Goal: Communication & Community: Ask a question

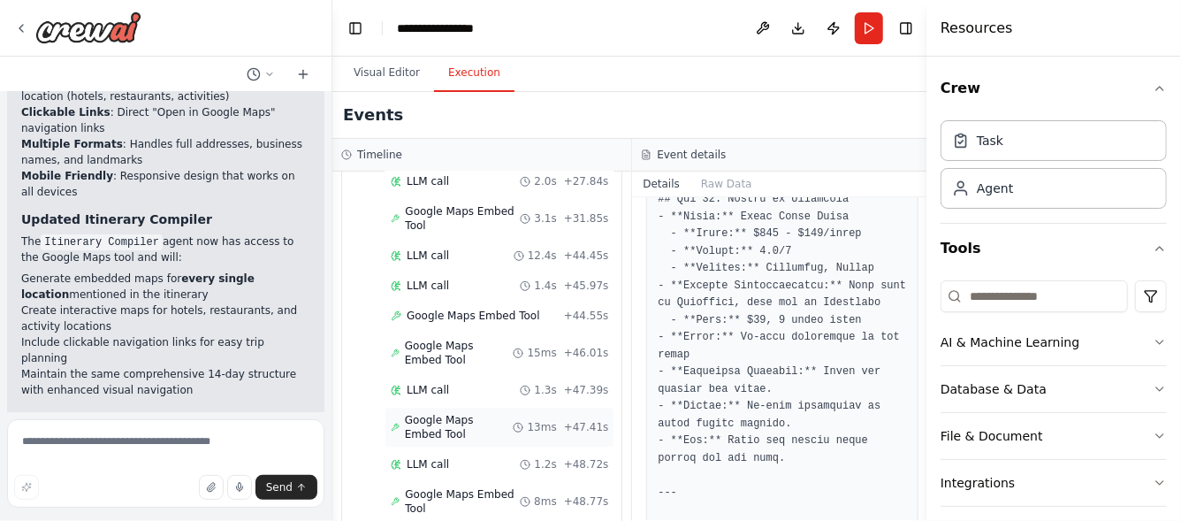
scroll to position [2401, 0]
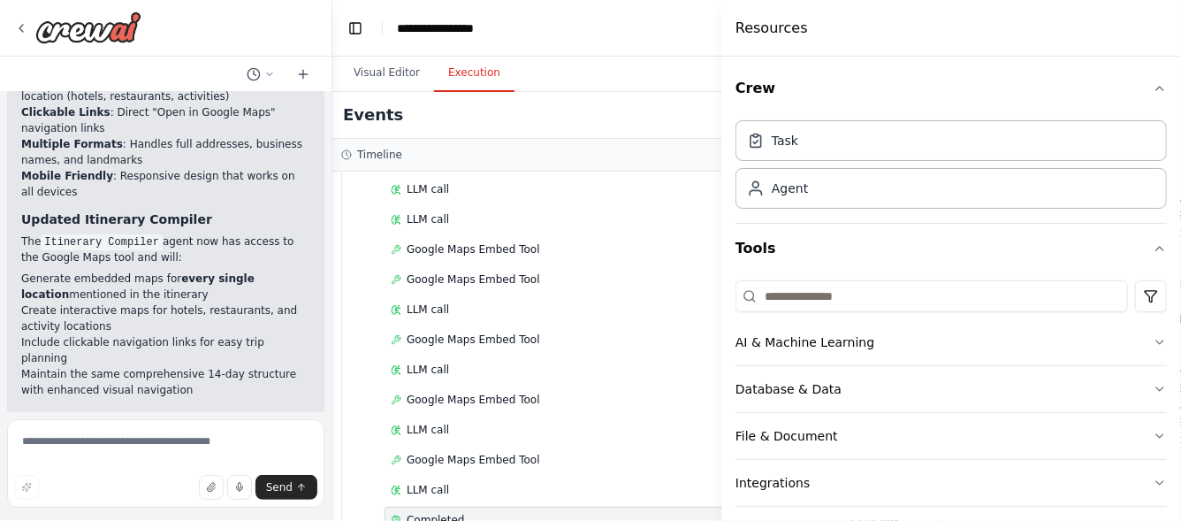
drag, startPoint x: 928, startPoint y: 234, endPoint x: 722, endPoint y: 224, distance: 206.3
click at [722, 224] on div at bounding box center [725, 260] width 7 height 521
click at [441, 513] on span "Completed" at bounding box center [435, 520] width 57 height 14
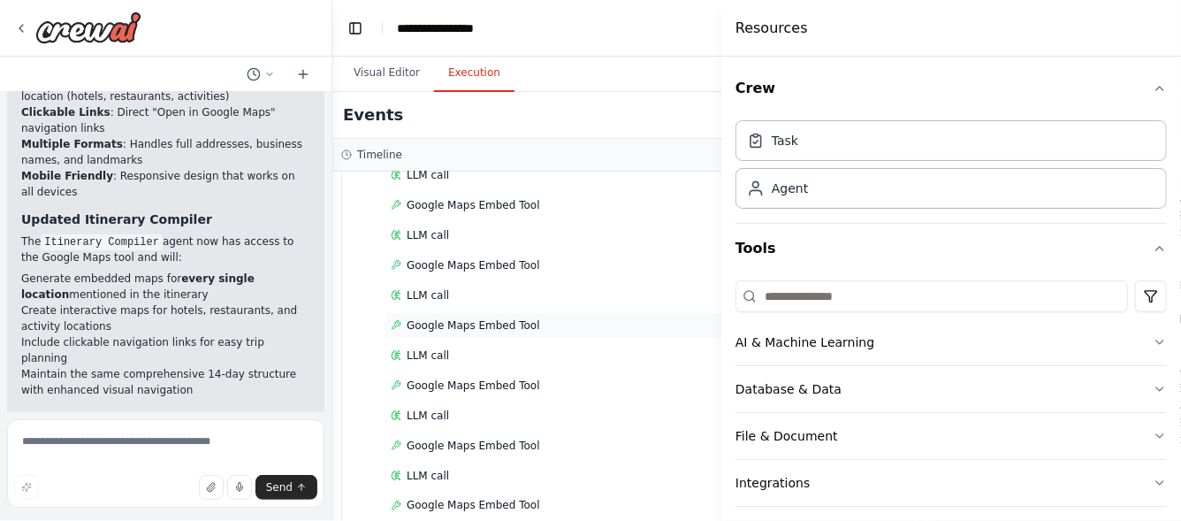
scroll to position [1811, 0]
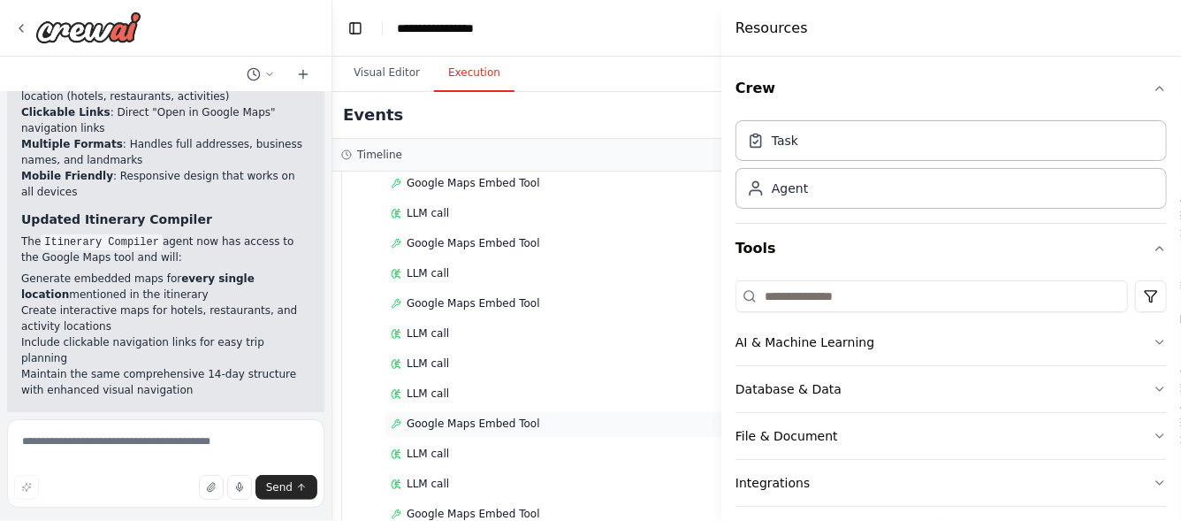
click at [516, 417] on span "Google Maps Embed Tool" at bounding box center [474, 424] width 134 height 14
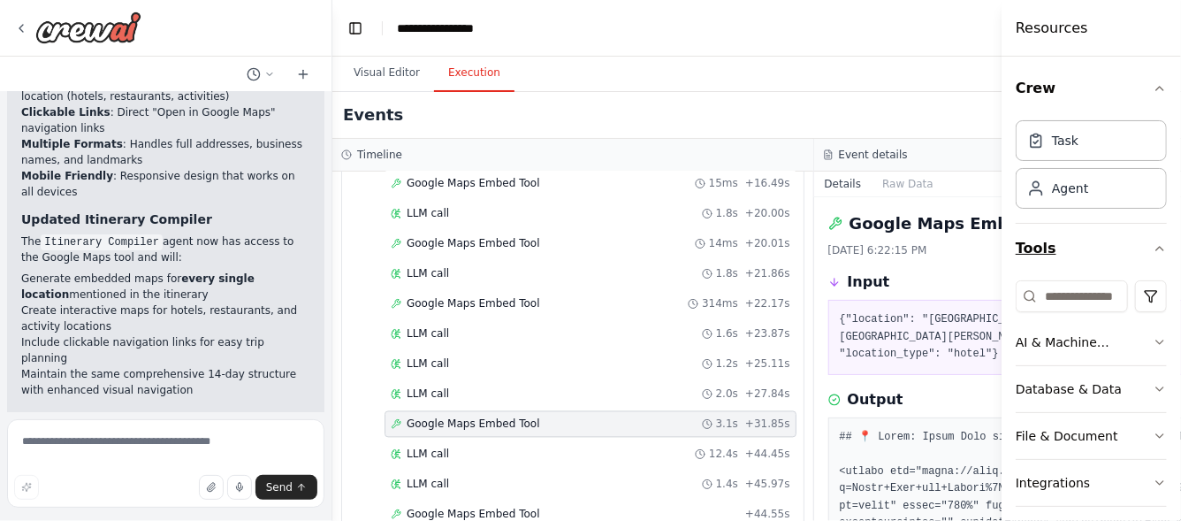
drag, startPoint x: 722, startPoint y: 286, endPoint x: 1043, endPoint y: 271, distance: 320.4
click at [1043, 271] on div "Resources Crew Task Agent Tools AI & Machine Learning Database & Data File & Do…" at bounding box center [1091, 260] width 179 height 521
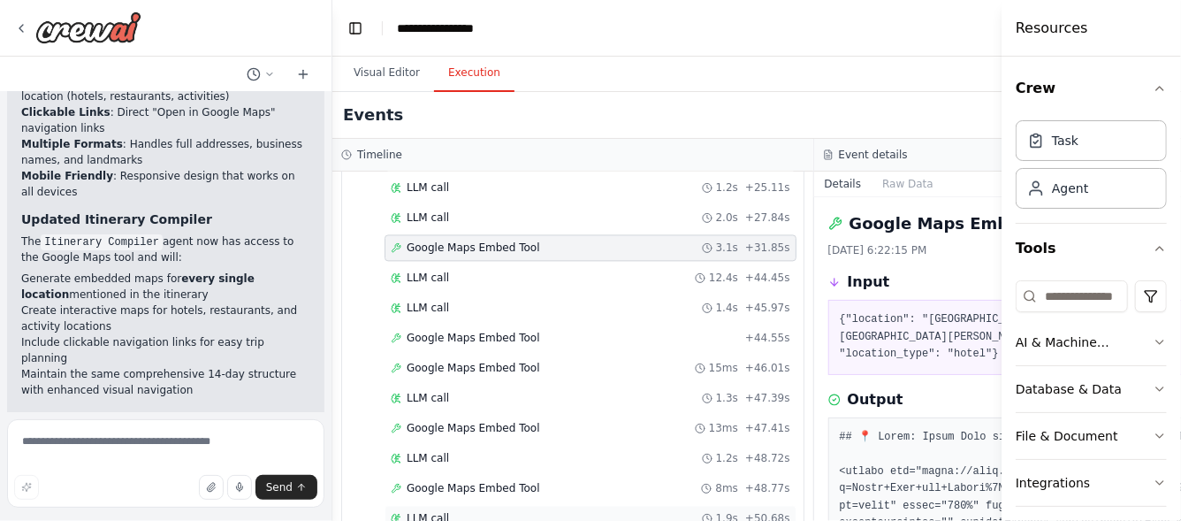
scroll to position [2076, 0]
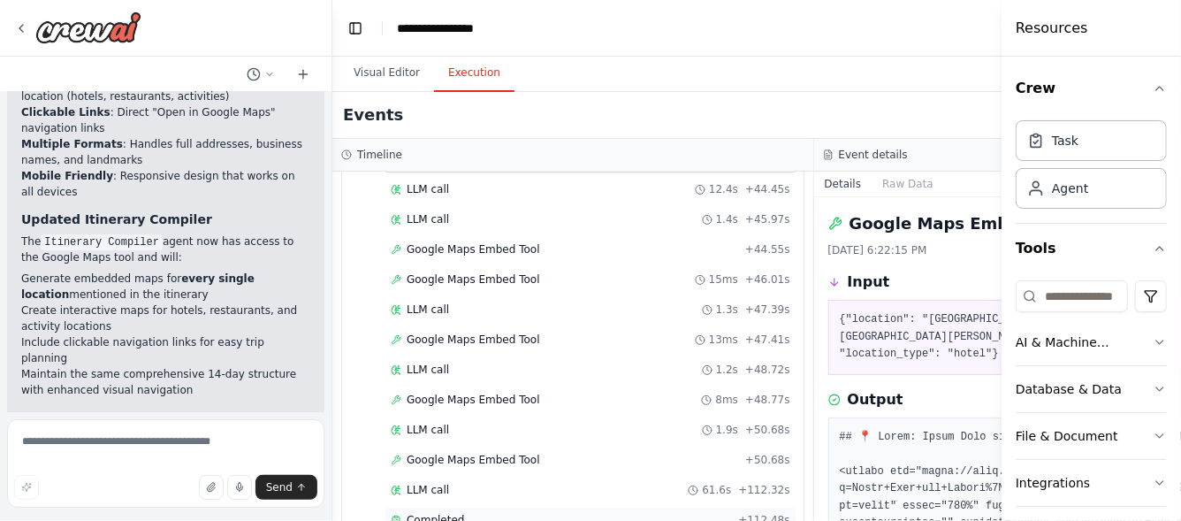
click at [451, 513] on span "Completed" at bounding box center [435, 520] width 57 height 14
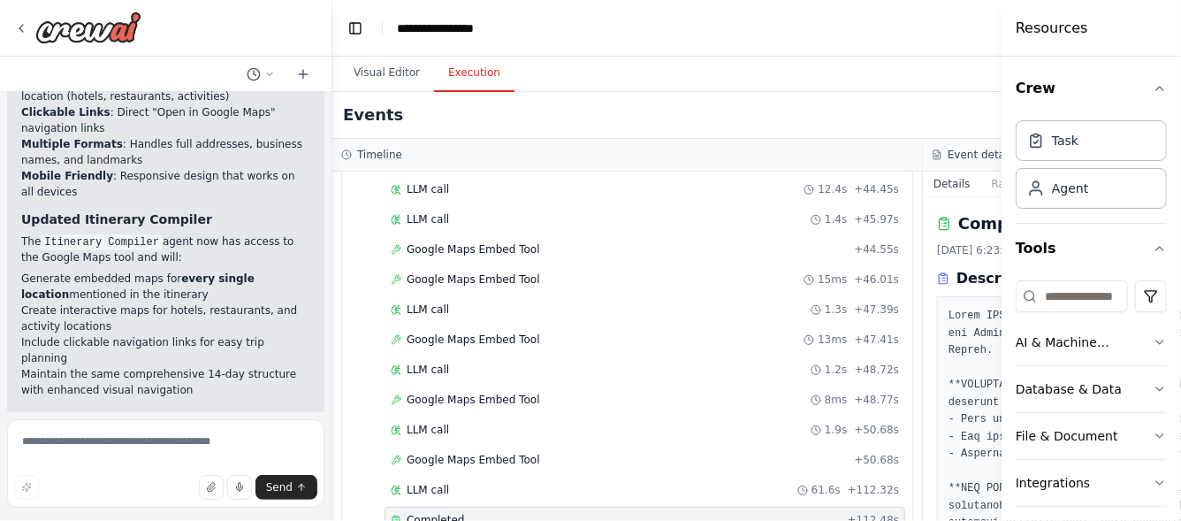
click at [895, 110] on div "Events" at bounding box center [922, 115] width 1181 height 47
click at [355, 28] on button "Toggle Left Sidebar" at bounding box center [355, 28] width 25 height 25
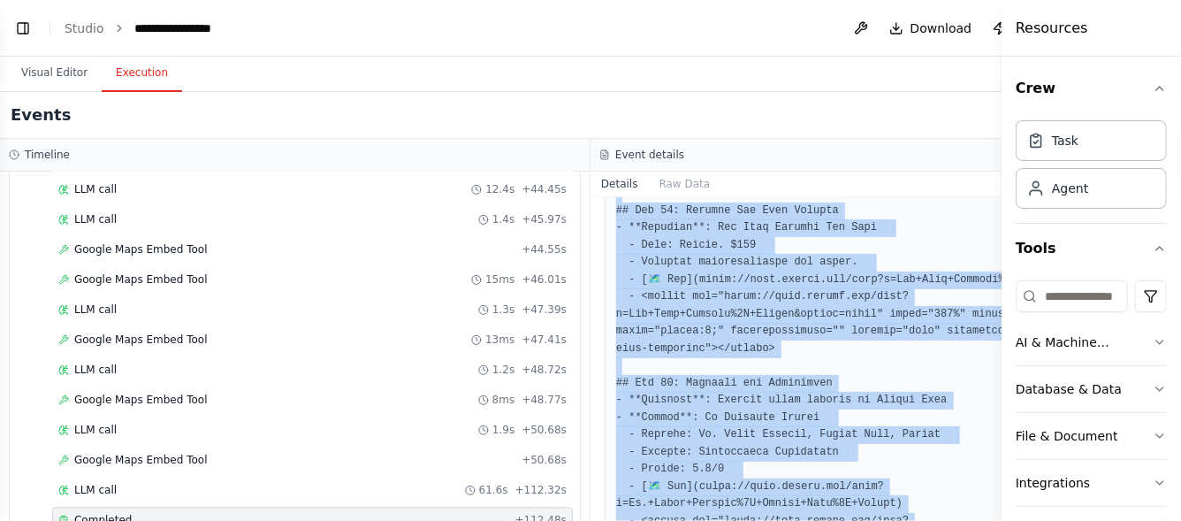
scroll to position [3855, 0]
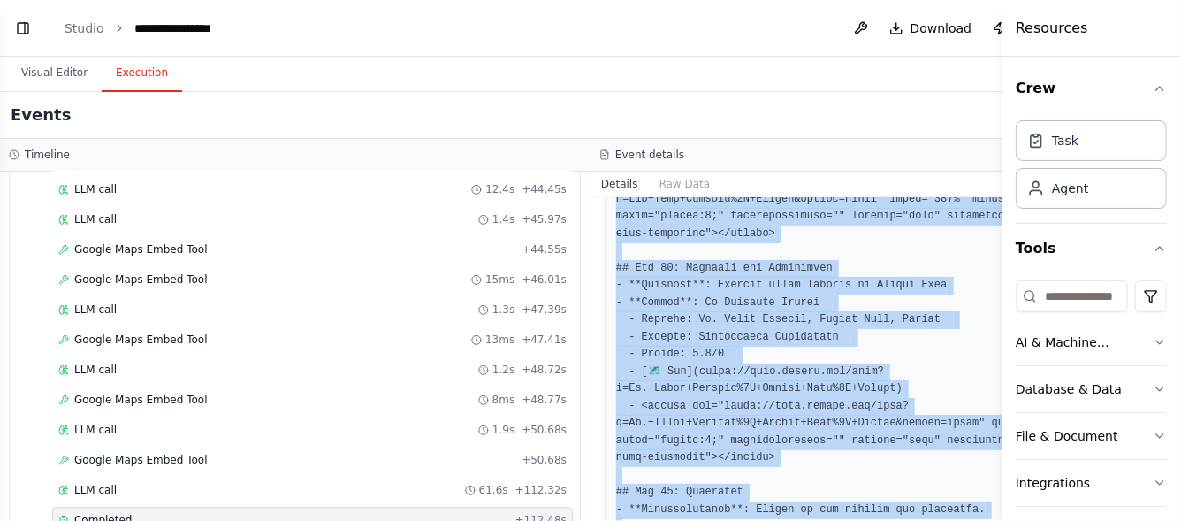
drag, startPoint x: 615, startPoint y: 282, endPoint x: 956, endPoint y: 534, distance: 424.3
click at [956, 520] on html "Hello! I'm the CrewAI assistant. What kind of automation do you want to build? …" at bounding box center [590, 260] width 1181 height 521
copy pre "# 14-Day Itinerary for Panama ## Day 1: Arrival in Panama City - **Hotel**: Rad…"
click at [938, 27] on span "Download" at bounding box center [942, 28] width 62 height 18
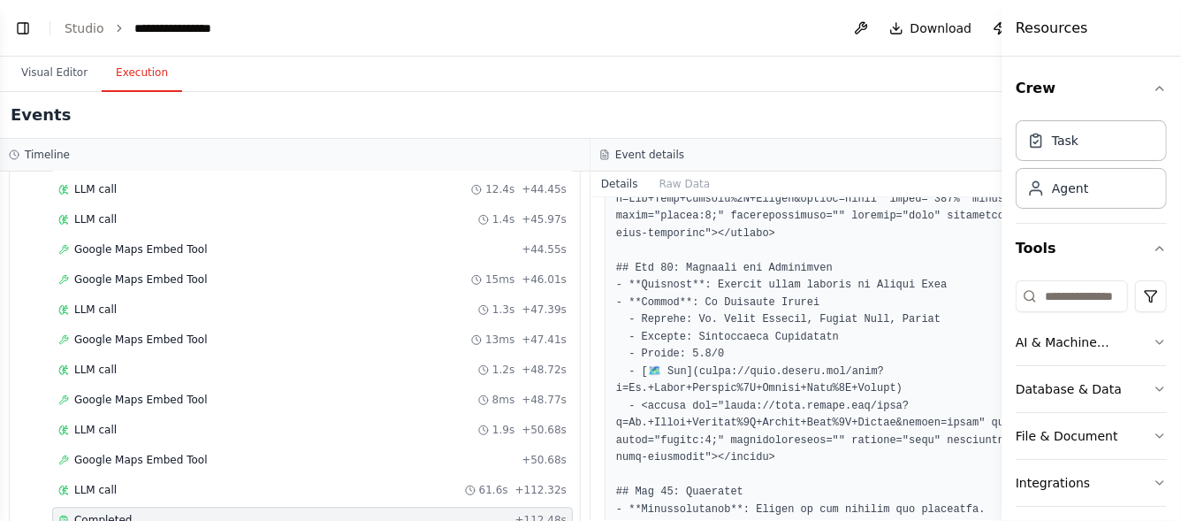
click at [817, 125] on div "Events" at bounding box center [590, 115] width 1181 height 47
click at [19, 30] on button "Toggle Left Sidebar" at bounding box center [23, 28] width 25 height 25
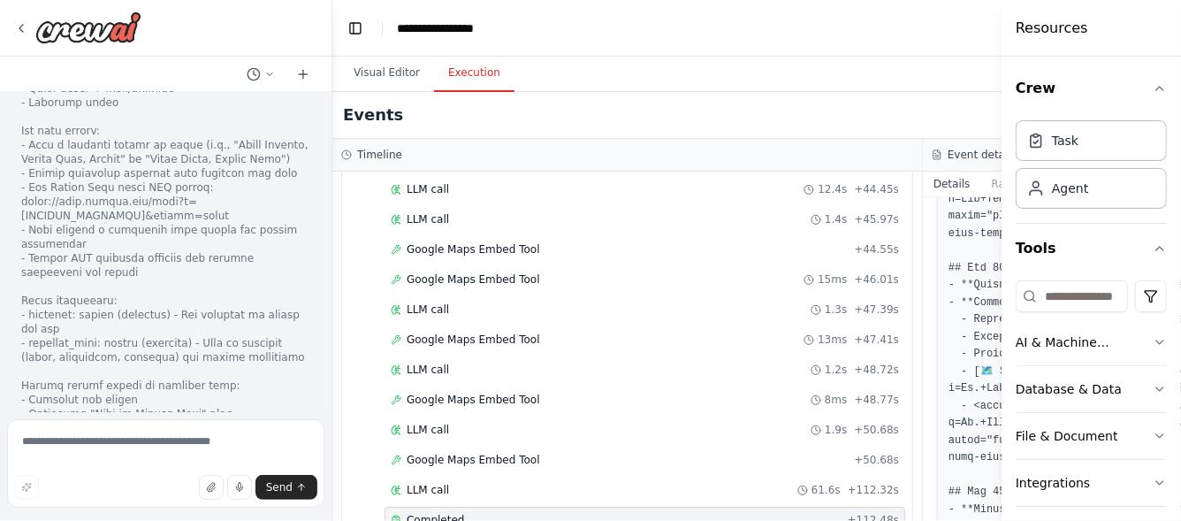
scroll to position [8237, 0]
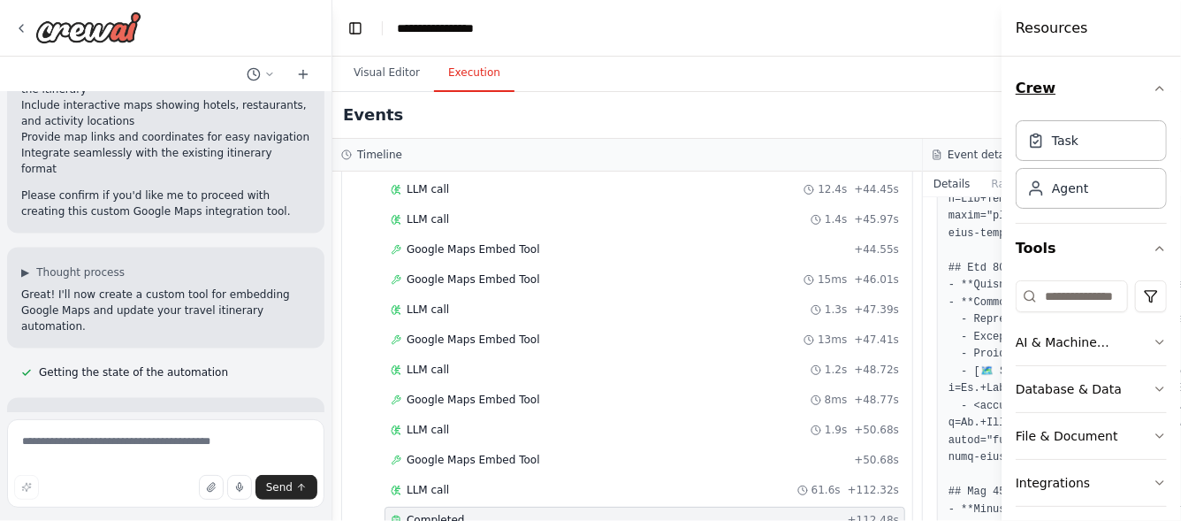
click at [1153, 88] on icon "button" at bounding box center [1160, 88] width 14 height 14
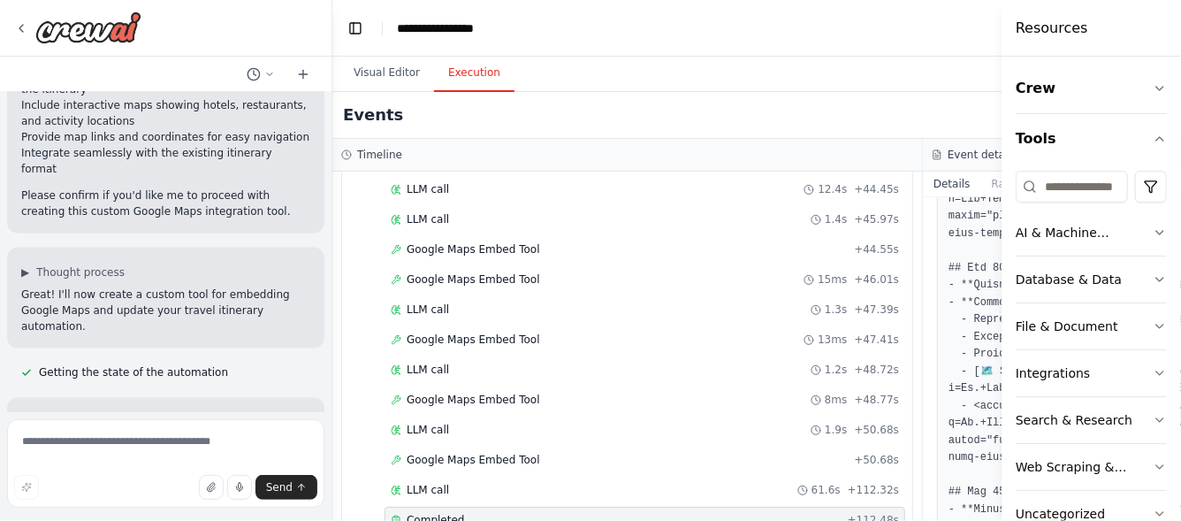
click at [699, 117] on div "Events" at bounding box center [922, 115] width 1181 height 47
click at [23, 27] on icon at bounding box center [21, 28] width 14 height 14
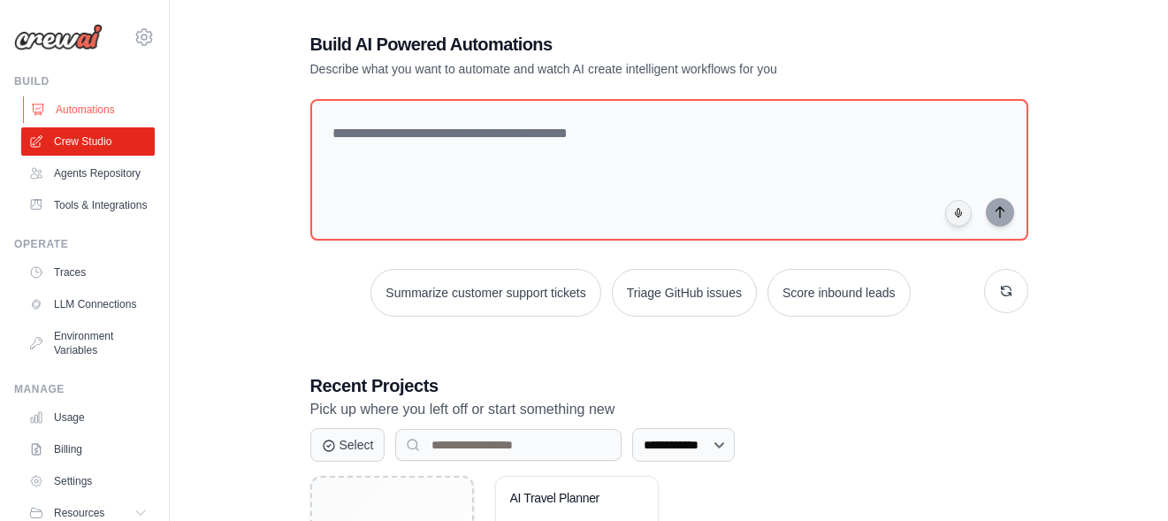
click at [104, 112] on link "Automations" at bounding box center [90, 109] width 134 height 28
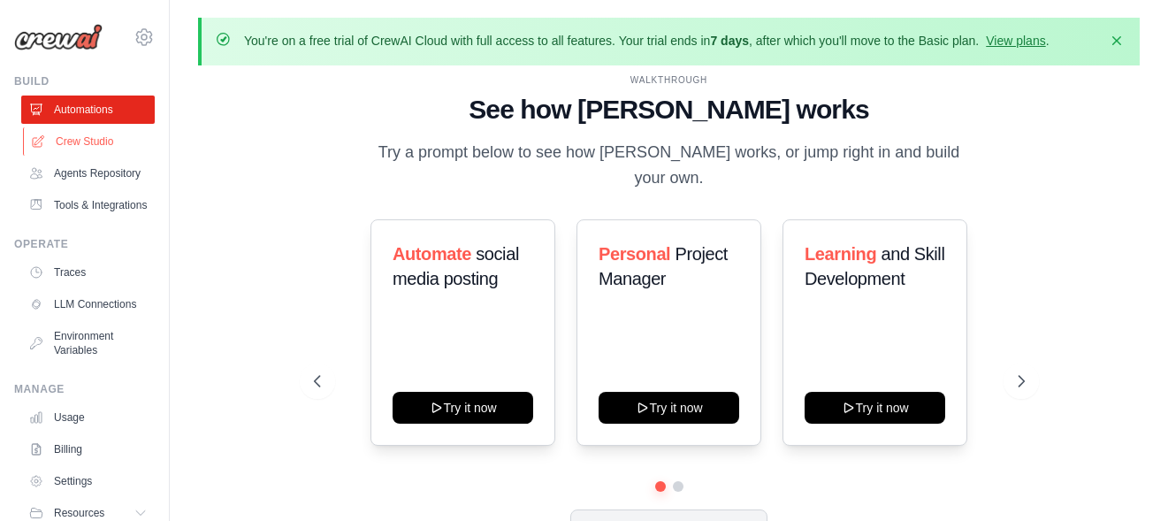
click at [72, 142] on link "Crew Studio" at bounding box center [90, 141] width 134 height 28
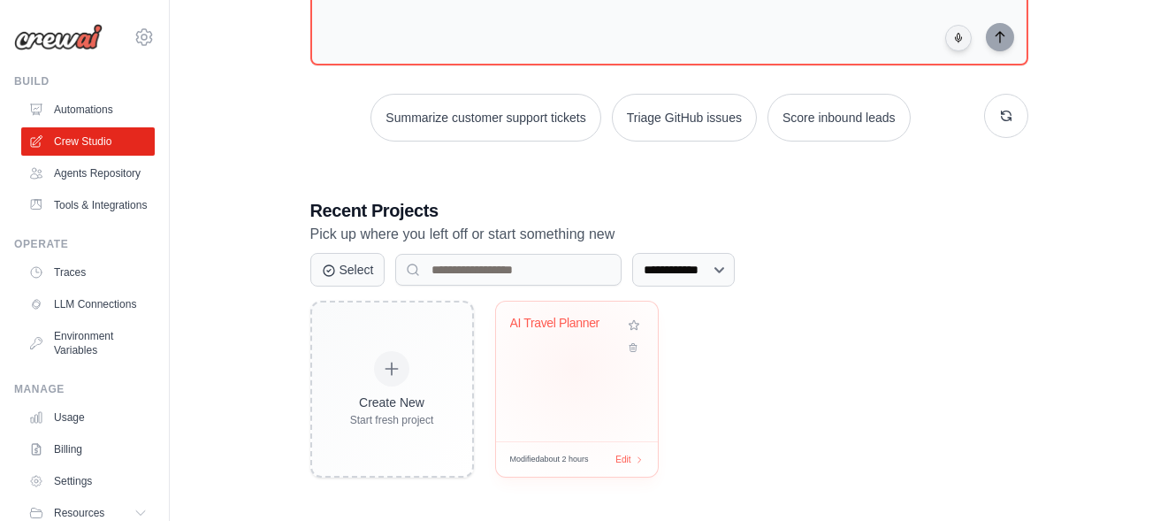
click at [574, 365] on div "AI Travel Planner" at bounding box center [577, 372] width 162 height 140
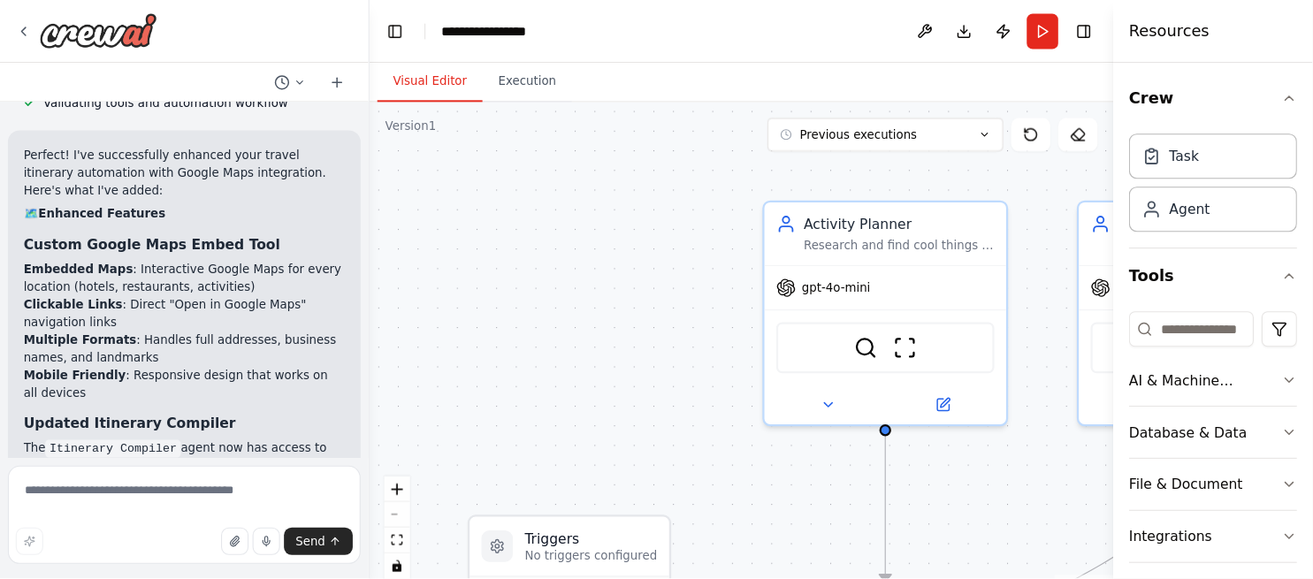
scroll to position [9687, 0]
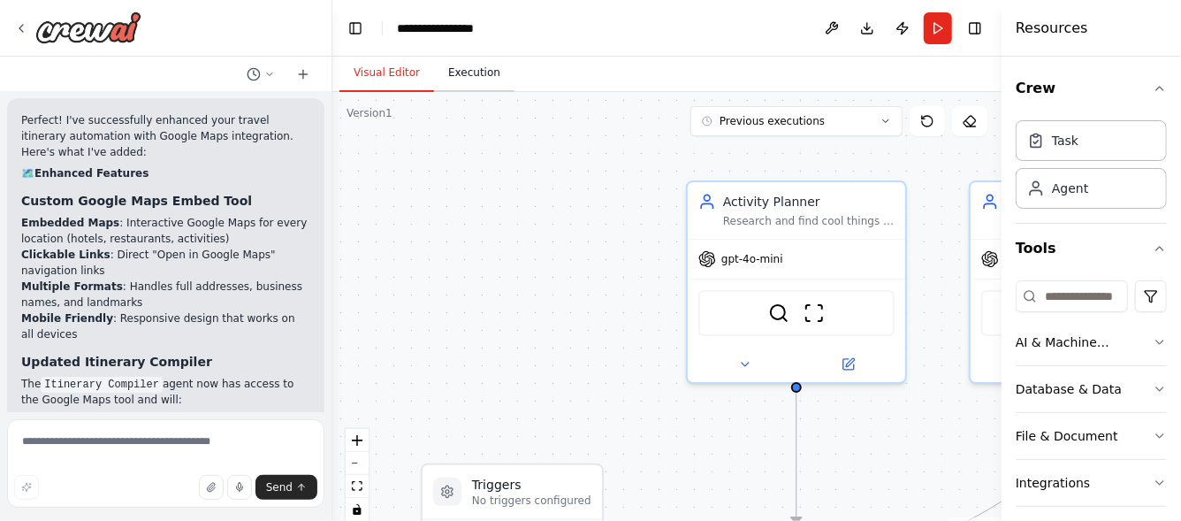
click at [461, 74] on button "Execution" at bounding box center [474, 73] width 80 height 37
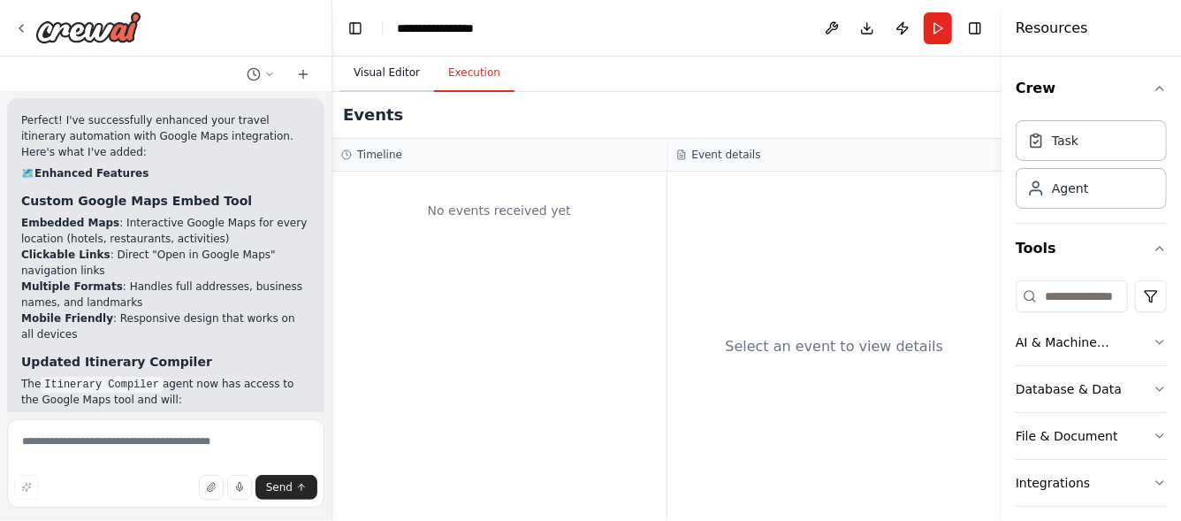
click at [396, 71] on button "Visual Editor" at bounding box center [387, 73] width 95 height 37
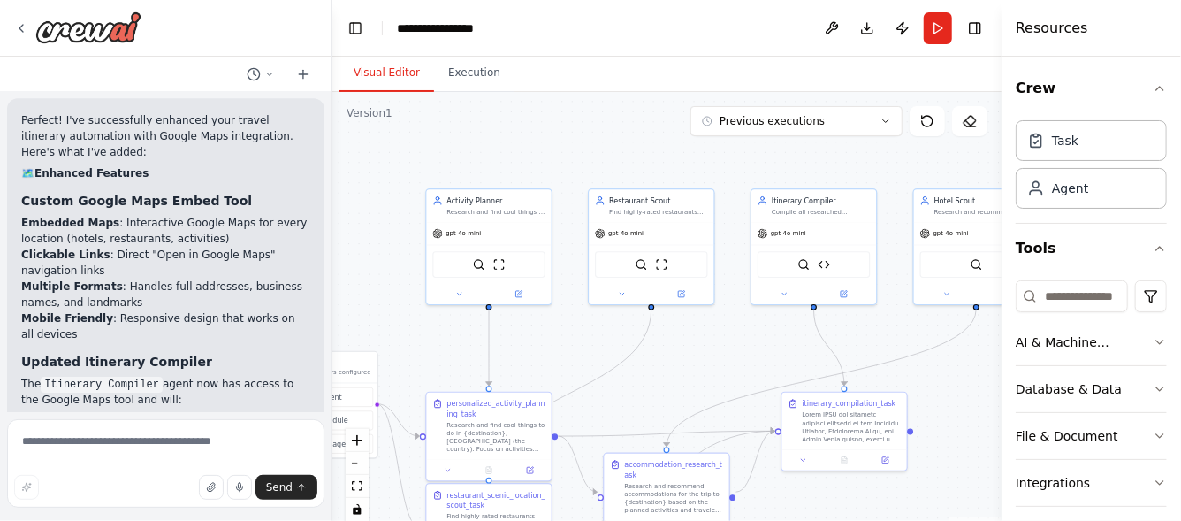
drag, startPoint x: 901, startPoint y: 420, endPoint x: 662, endPoint y: 381, distance: 241.9
click at [662, 381] on div ".deletable-edge-delete-btn { width: 20px; height: 20px; border: 0px solid #ffff…" at bounding box center [666, 313] width 669 height 442
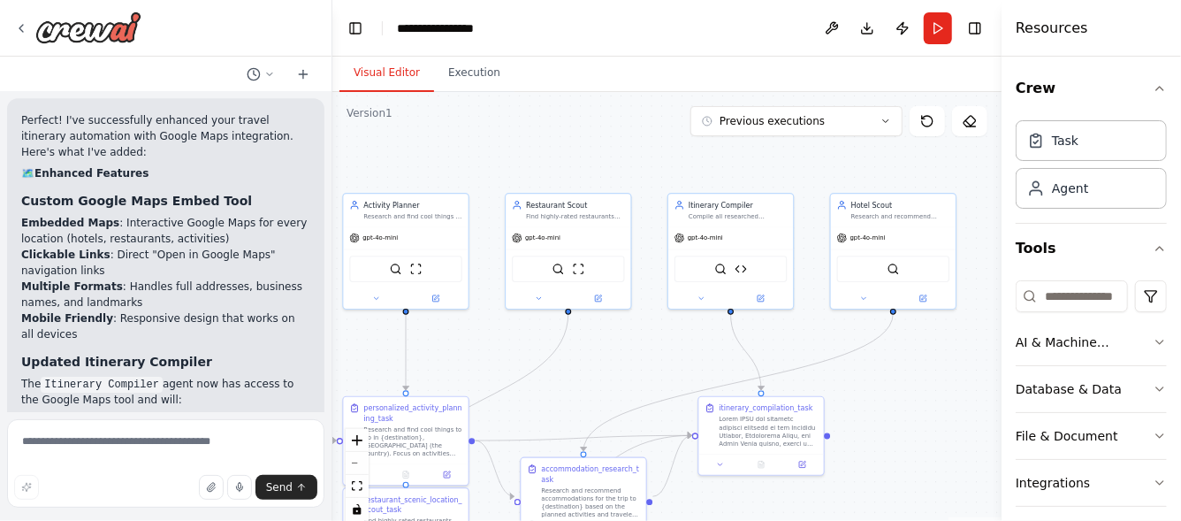
drag, startPoint x: 734, startPoint y: 351, endPoint x: 650, endPoint y: 355, distance: 84.1
click at [650, 355] on div ".deletable-edge-delete-btn { width: 20px; height: 20px; border: 0px solid #ffff…" at bounding box center [666, 313] width 669 height 442
drag, startPoint x: 760, startPoint y: 239, endPoint x: 936, endPoint y: 370, distance: 219.8
click at [936, 370] on div "gpt-4o-mini" at bounding box center [902, 368] width 125 height 22
drag, startPoint x: 930, startPoint y: 220, endPoint x: 761, endPoint y: 216, distance: 168.9
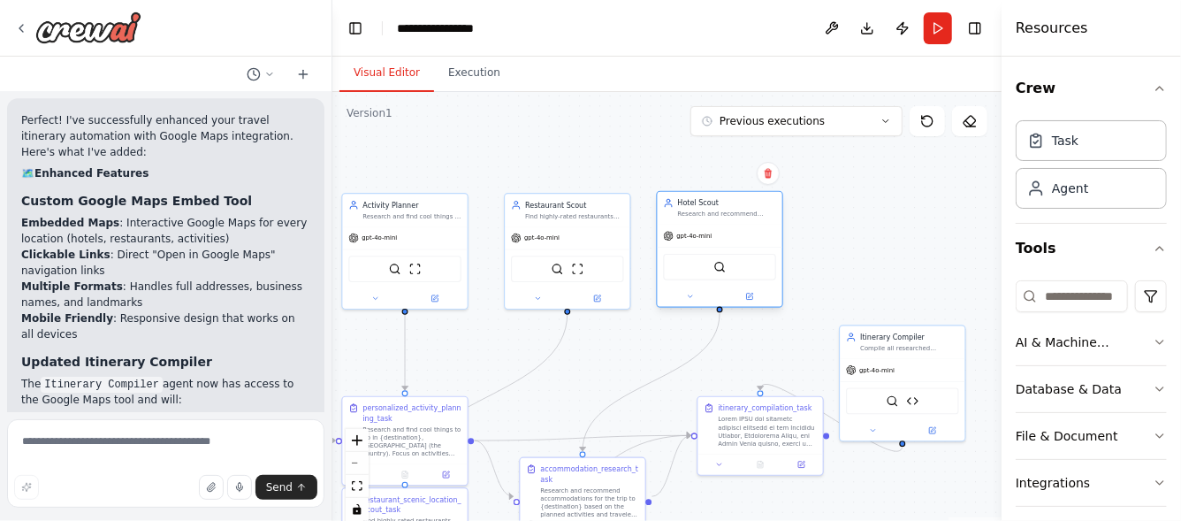
click at [761, 216] on div "Hotel Scout Research and recommend accommodations that match the traveler's bud…" at bounding box center [720, 208] width 125 height 33
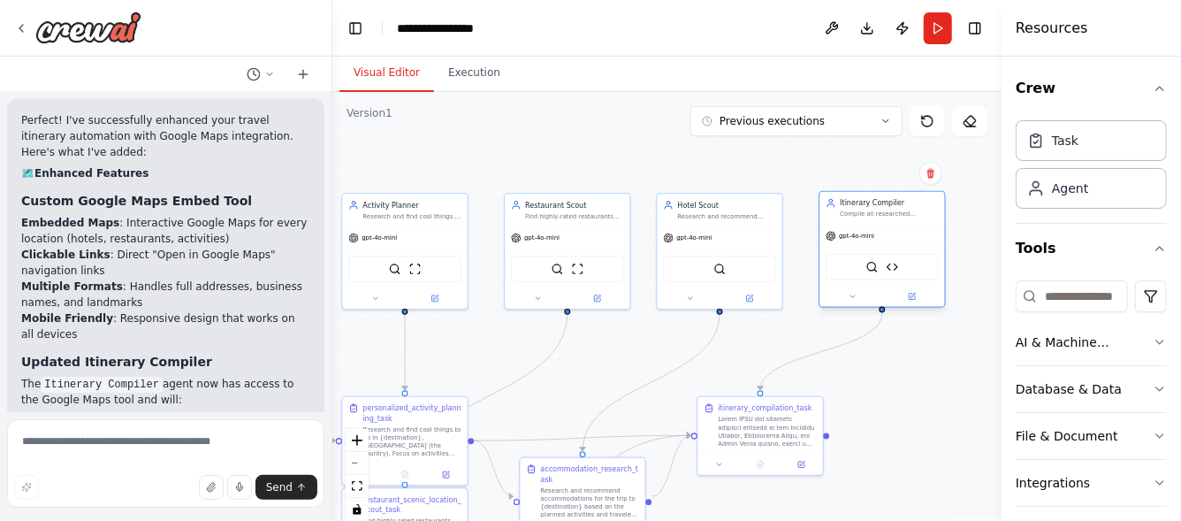
drag, startPoint x: 907, startPoint y: 355, endPoint x: 887, endPoint y: 215, distance: 142.1
click at [887, 215] on div "Itinerary Compiler Compile all researched information into a comprehensive day-…" at bounding box center [882, 208] width 125 height 33
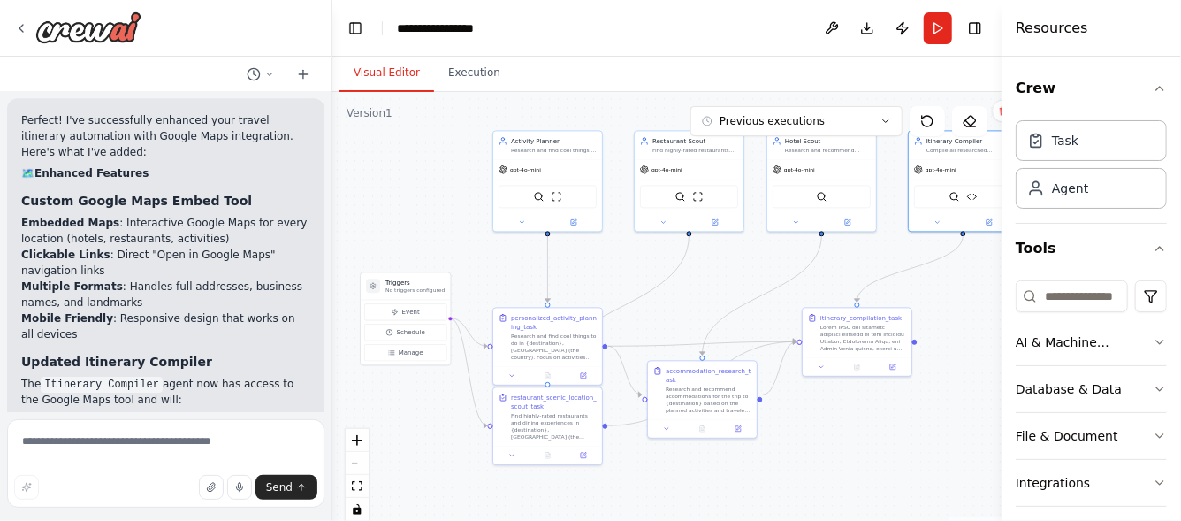
drag, startPoint x: 528, startPoint y: 351, endPoint x: 653, endPoint y: 258, distance: 155.4
click at [653, 258] on div ".deletable-edge-delete-btn { width: 20px; height: 20px; border: 0px solid #ffff…" at bounding box center [666, 313] width 669 height 442
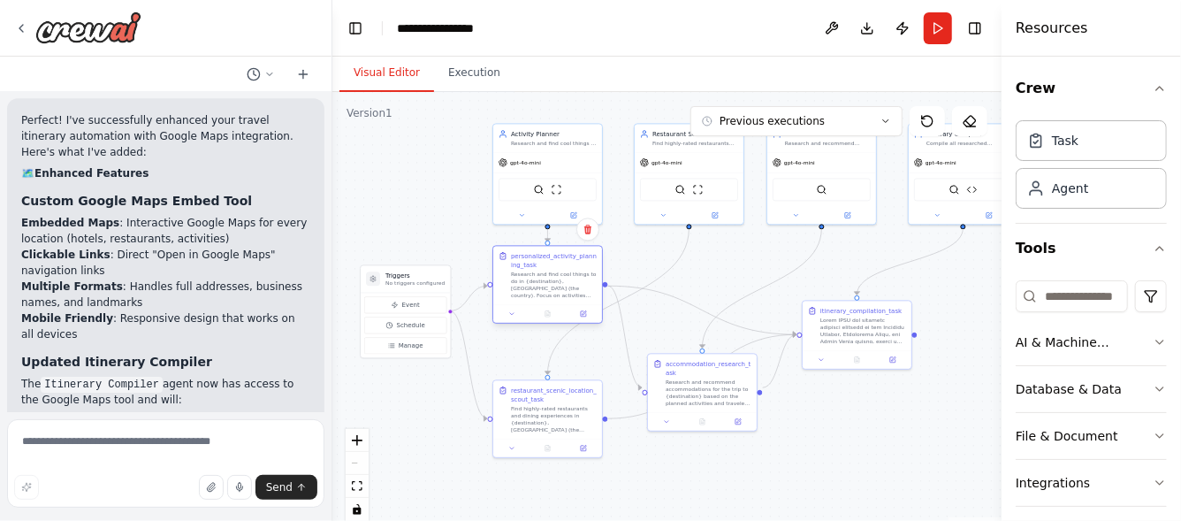
drag, startPoint x: 574, startPoint y: 346, endPoint x: 569, endPoint y: 294, distance: 52.4
click at [569, 294] on div "Research and find cool things to do in {destination}, Panama (the country). Foc…" at bounding box center [554, 285] width 86 height 28
drag, startPoint x: 716, startPoint y: 397, endPoint x: 697, endPoint y: 308, distance: 91.4
click at [697, 308] on div "accommodation_research_task Research and recommend accommodations for the trip …" at bounding box center [680, 292] width 109 height 58
drag, startPoint x: 840, startPoint y: 348, endPoint x: 934, endPoint y: 316, distance: 99.3
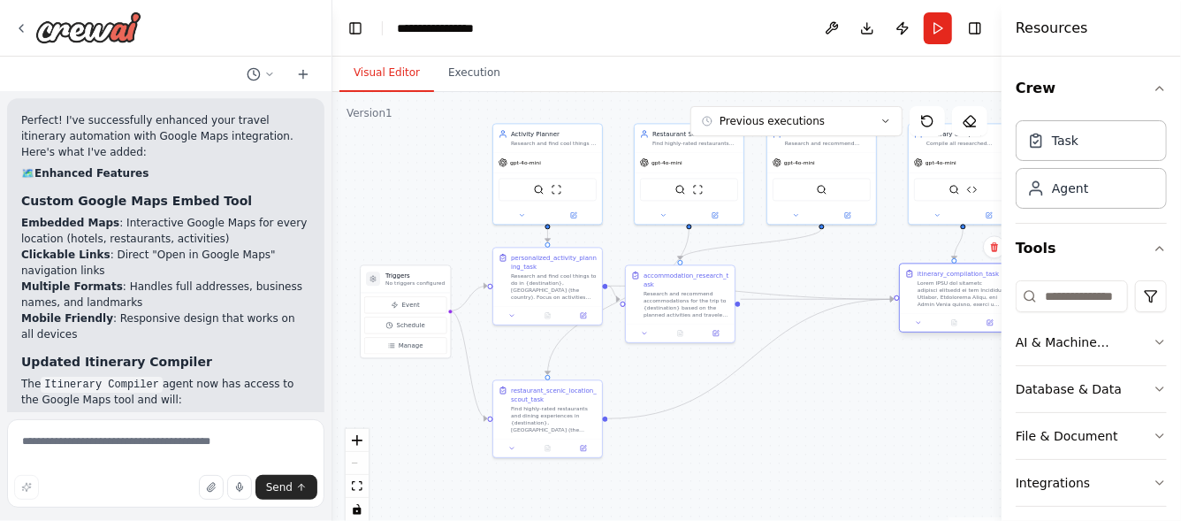
click at [934, 316] on div at bounding box center [954, 322] width 109 height 19
drag, startPoint x: 572, startPoint y: 424, endPoint x: 822, endPoint y: 368, distance: 256.6
click at [822, 368] on div "Find highly-rated restaurants and dining experiences in {destination}, Panama (…" at bounding box center [793, 364] width 86 height 28
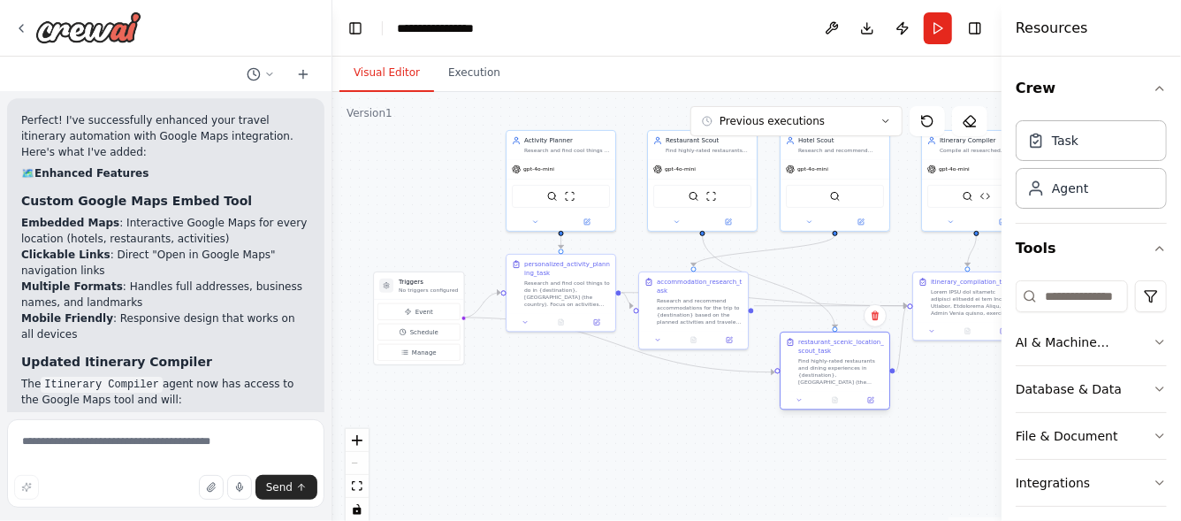
drag, startPoint x: 791, startPoint y: 393, endPoint x: 825, endPoint y: 388, distance: 33.9
click at [825, 388] on div "restaurant_scenic_location_scout_task Find highly-rated restaurants and dining …" at bounding box center [835, 371] width 111 height 79
drag, startPoint x: 683, startPoint y: 319, endPoint x: 690, endPoint y: 351, distance: 32.6
click at [690, 351] on div "accommodation_research_task Research and recommend accommodations for the trip …" at bounding box center [702, 335] width 109 height 58
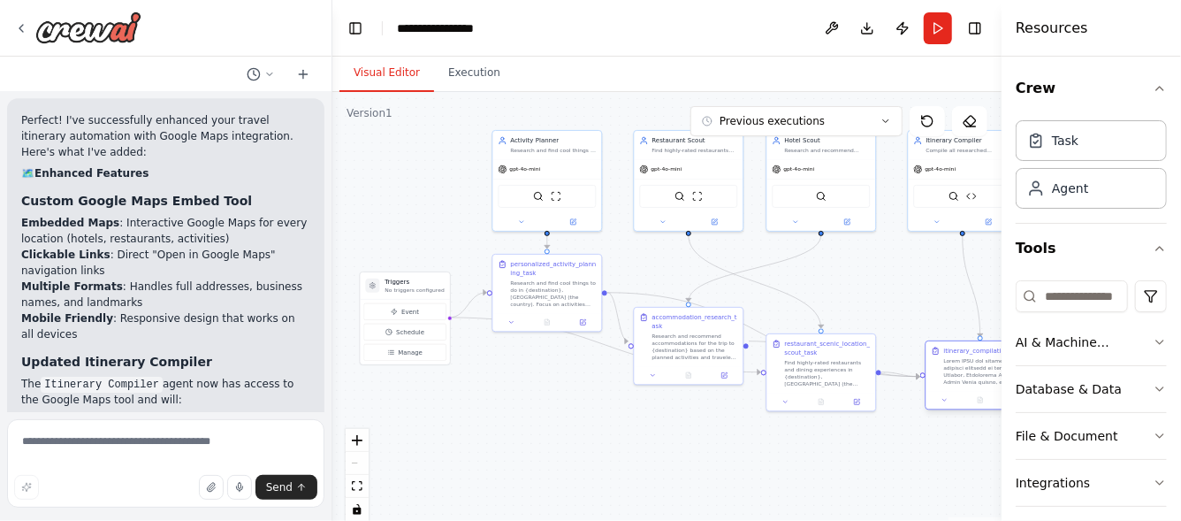
drag, startPoint x: 951, startPoint y: 314, endPoint x: 968, endPoint y: 390, distance: 78.1
click at [968, 390] on div "itinerary_compilation_task" at bounding box center [980, 366] width 109 height 50
drag, startPoint x: 843, startPoint y: 388, endPoint x: 861, endPoint y: 333, distance: 57.9
click at [861, 333] on div "restaurant_scenic_location_scout_task Find highly-rated restaurants and dining …" at bounding box center [836, 308] width 109 height 58
click at [647, 296] on div ".deletable-edge-delete-btn { width: 20px; height: 20px; border: 0px solid #ffff…" at bounding box center [479, 196] width 335 height 221
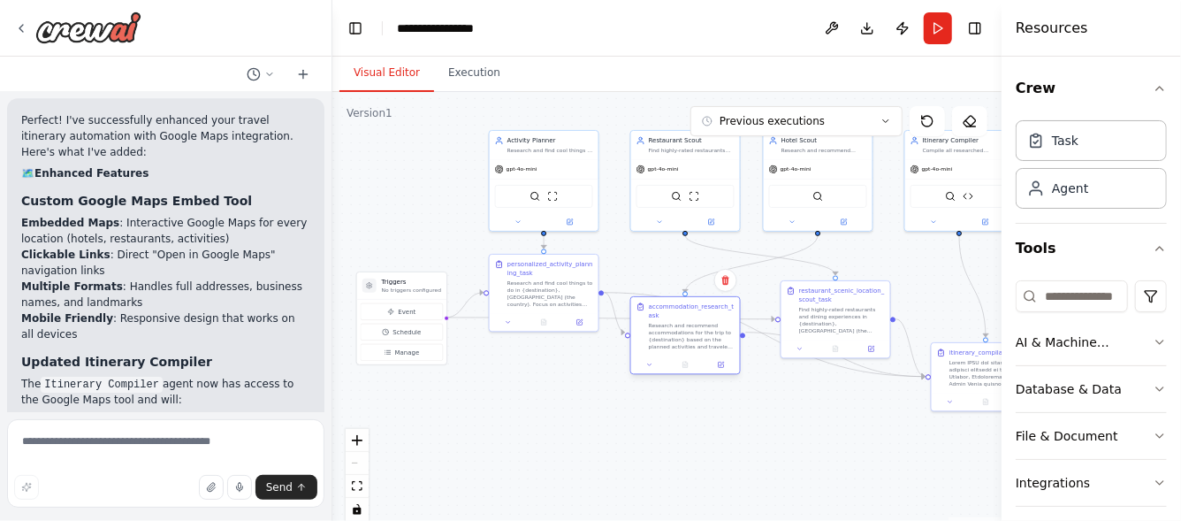
drag, startPoint x: 668, startPoint y: 346, endPoint x: 668, endPoint y: 330, distance: 15.9
click at [668, 330] on div "Research and recommend accommodations for the trip to {destination} based on th…" at bounding box center [692, 336] width 86 height 28
drag, startPoint x: 834, startPoint y: 322, endPoint x: 681, endPoint y: 434, distance: 189.8
click at [681, 434] on div "Find highly-rated restaurants and dining experiences in {destination}, Panama (…" at bounding box center [692, 424] width 86 height 28
click at [684, 319] on div "accommodation_research_task Research and recommend accommodations for the trip …" at bounding box center [685, 335] width 111 height 79
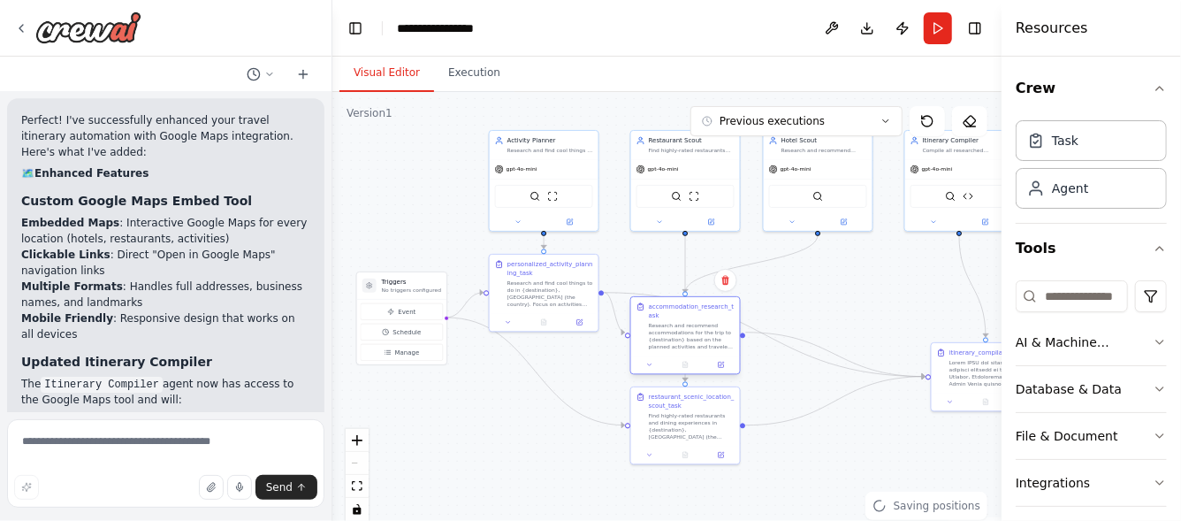
click at [706, 322] on div "Research and recommend accommodations for the trip to {destination} based on th…" at bounding box center [692, 336] width 86 height 28
drag, startPoint x: 692, startPoint y: 345, endPoint x: 695, endPoint y: 323, distance: 22.3
click at [695, 323] on div "accommodation_research_task Research and recommend accommodations for the trip …" at bounding box center [685, 308] width 109 height 58
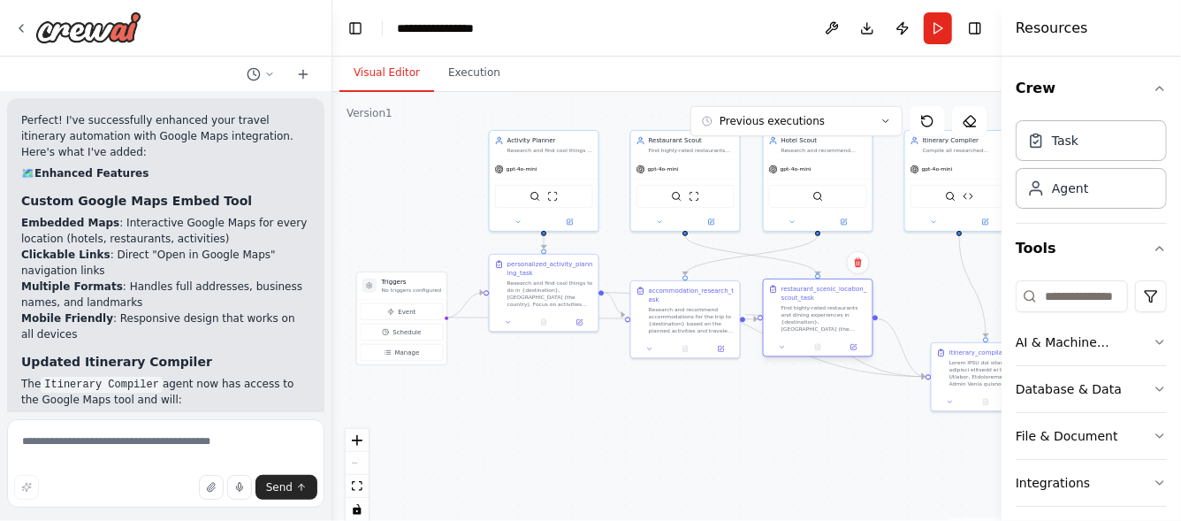
drag, startPoint x: 711, startPoint y: 432, endPoint x: 840, endPoint y: 328, distance: 166.0
click at [840, 328] on div "Find highly-rated restaurants and dining experiences in {destination}, Panama (…" at bounding box center [825, 318] width 86 height 28
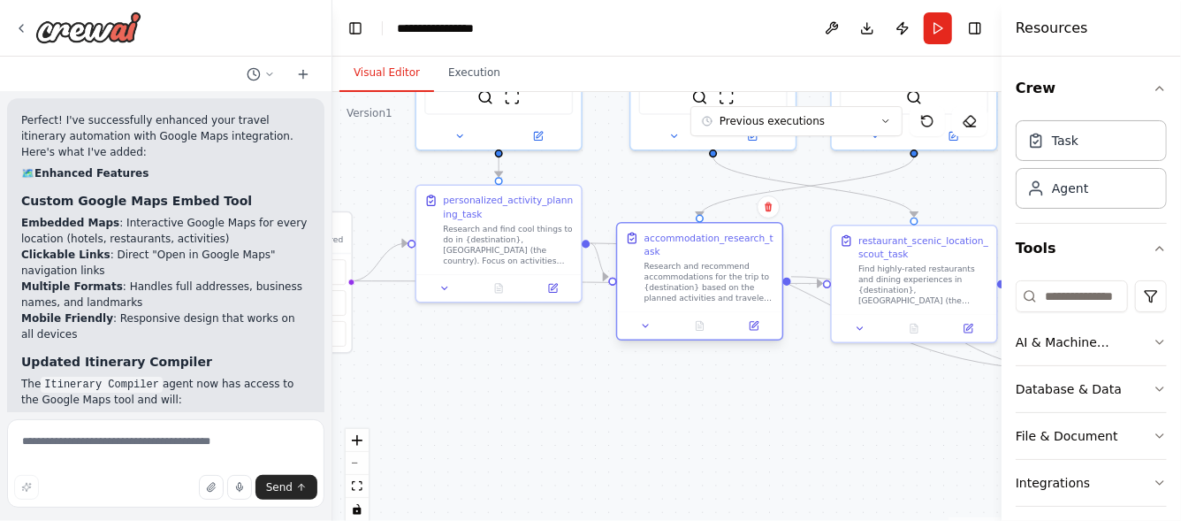
drag, startPoint x: 739, startPoint y: 275, endPoint x: 722, endPoint y: 274, distance: 16.8
click at [722, 274] on div "Research and recommend accommodations for the trip to {destination} based on th…" at bounding box center [710, 282] width 130 height 43
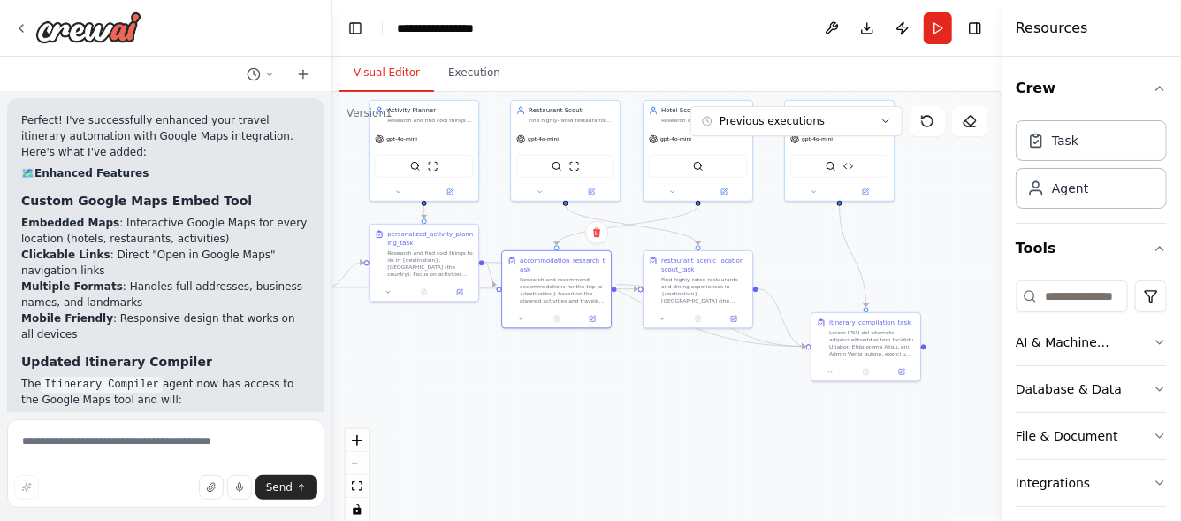
drag, startPoint x: 858, startPoint y: 414, endPoint x: 657, endPoint y: 386, distance: 202.7
click at [657, 386] on div ".deletable-edge-delete-btn { width: 20px; height: 20px; border: 0px solid #ffff…" at bounding box center [666, 313] width 669 height 442
drag, startPoint x: 891, startPoint y: 341, endPoint x: 882, endPoint y: 263, distance: 79.2
click at [882, 263] on div at bounding box center [864, 262] width 86 height 28
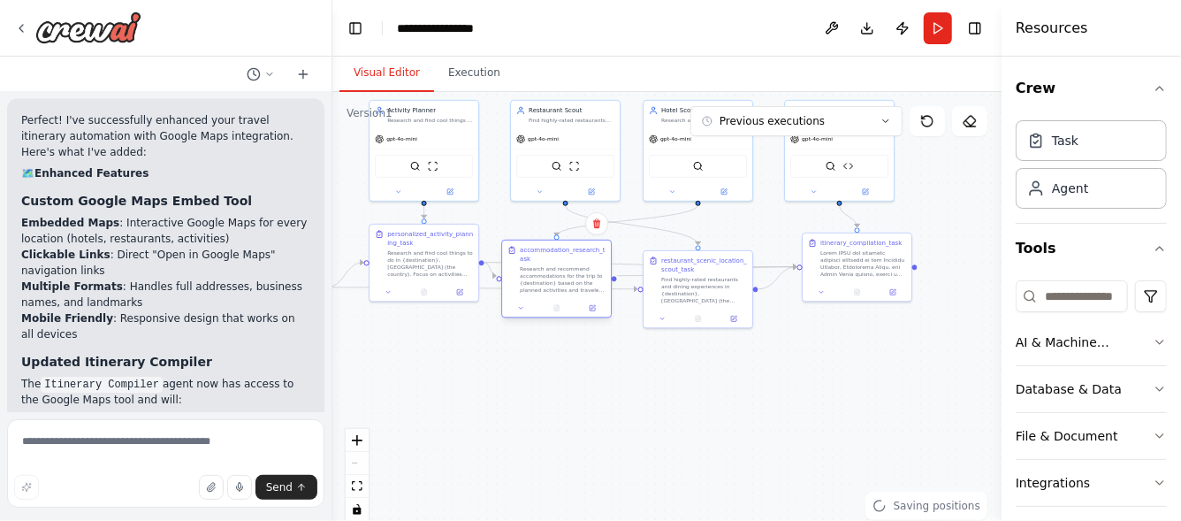
drag, startPoint x: 581, startPoint y: 294, endPoint x: 583, endPoint y: 280, distance: 13.4
click at [583, 280] on div "accommodation_research_task Research and recommend accommodations for the trip …" at bounding box center [556, 270] width 109 height 58
drag, startPoint x: 686, startPoint y: 299, endPoint x: 699, endPoint y: 286, distance: 17.5
click at [699, 286] on div "Find highly-rated restaurants and dining experiences in {destination}, Panama (…" at bounding box center [713, 279] width 86 height 28
drag, startPoint x: 576, startPoint y: 286, endPoint x: 592, endPoint y: 275, distance: 19.6
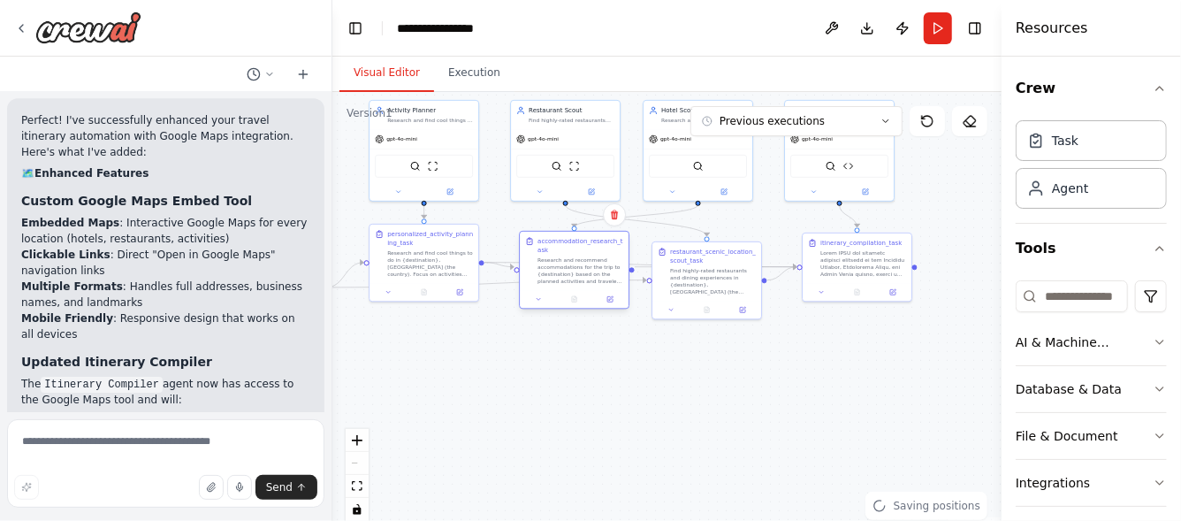
click at [592, 275] on div "accommodation_research_task Research and recommend accommodations for the trip …" at bounding box center [574, 261] width 109 height 58
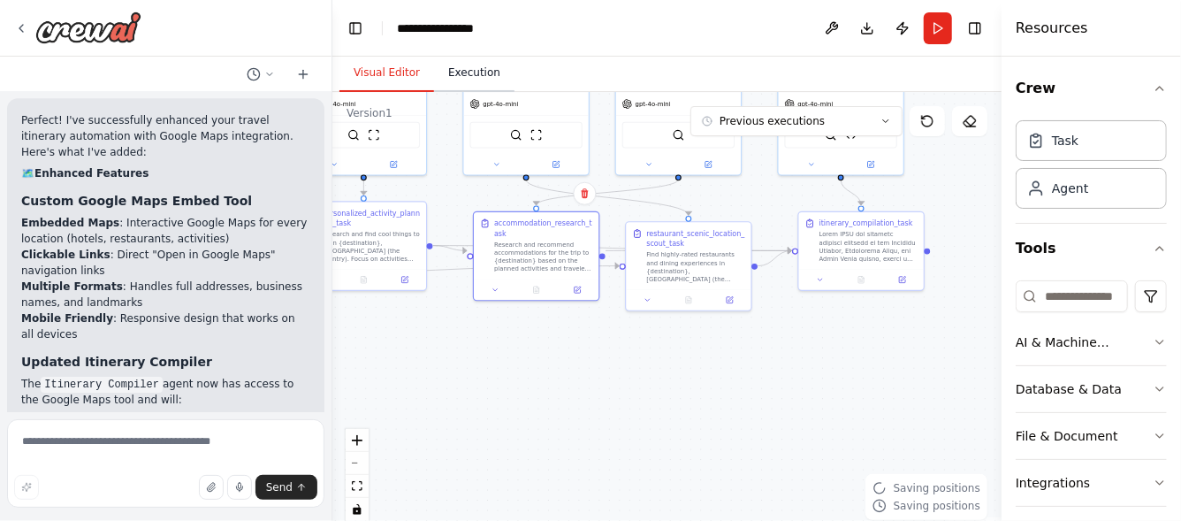
click at [464, 78] on button "Execution" at bounding box center [474, 73] width 80 height 37
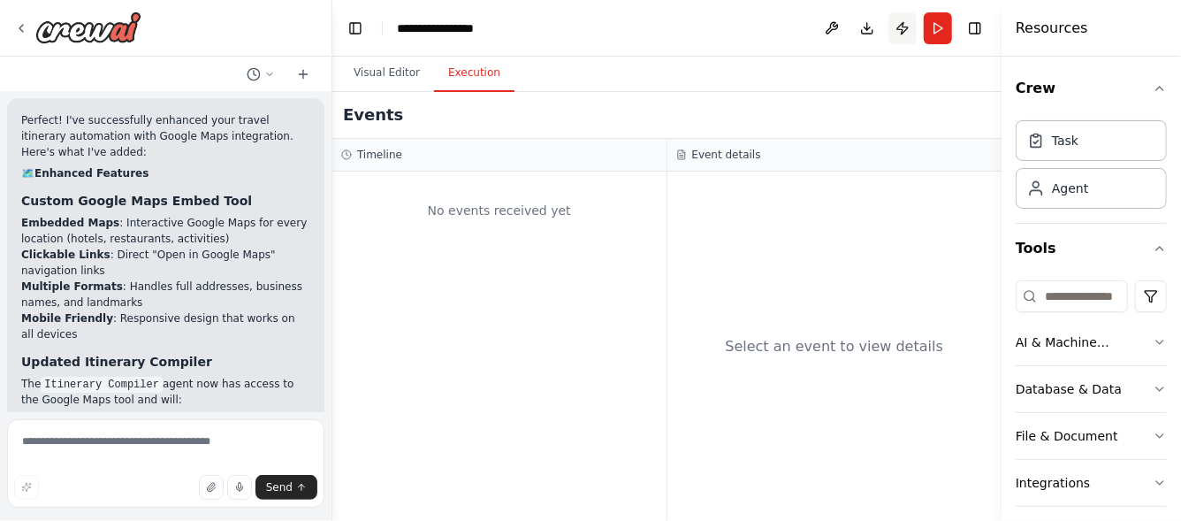
click at [904, 31] on button "Publish" at bounding box center [903, 28] width 28 height 32
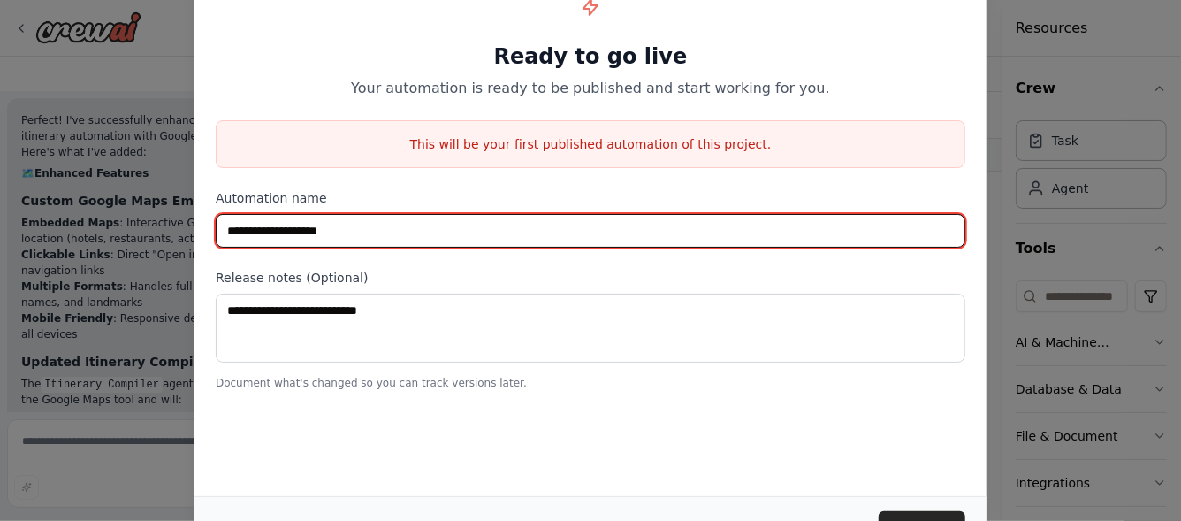
click at [356, 228] on input "**********" at bounding box center [591, 231] width 750 height 34
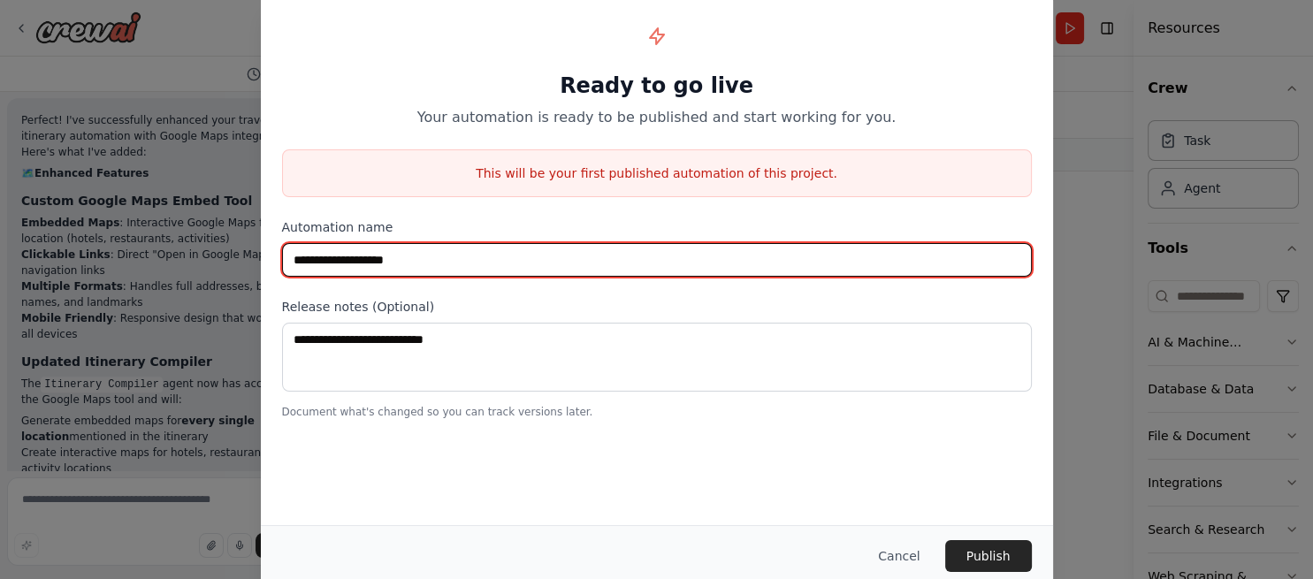
scroll to position [9649, 0]
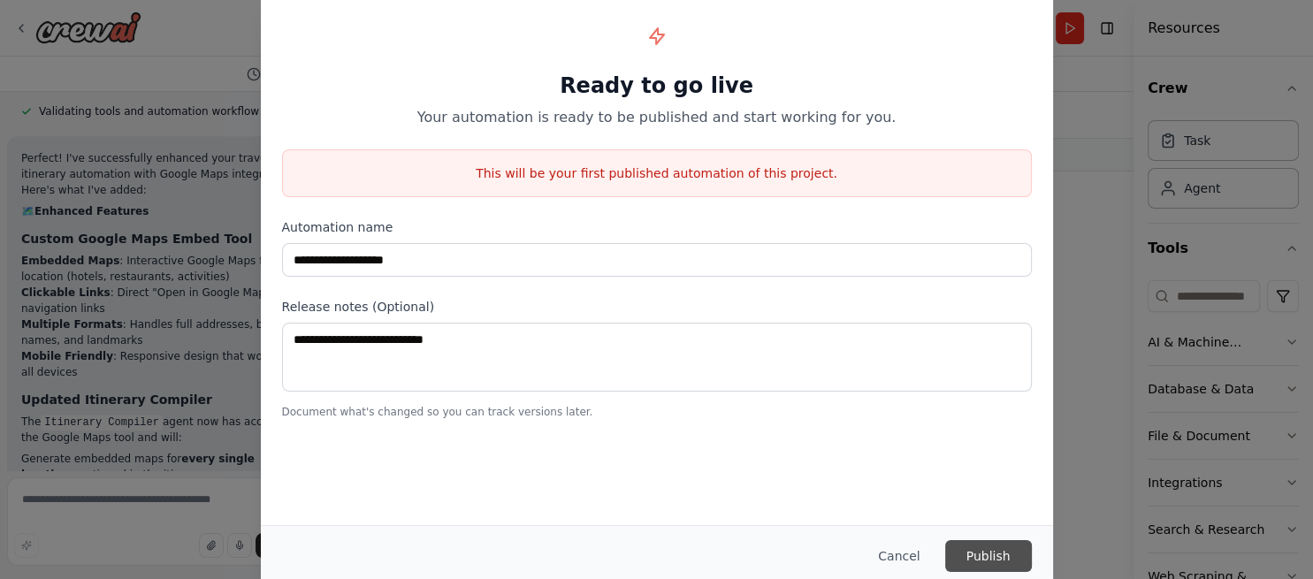
drag, startPoint x: 1160, startPoint y: 3, endPoint x: 1003, endPoint y: 554, distance: 572.9
click at [1003, 520] on button "Publish" at bounding box center [988, 556] width 87 height 32
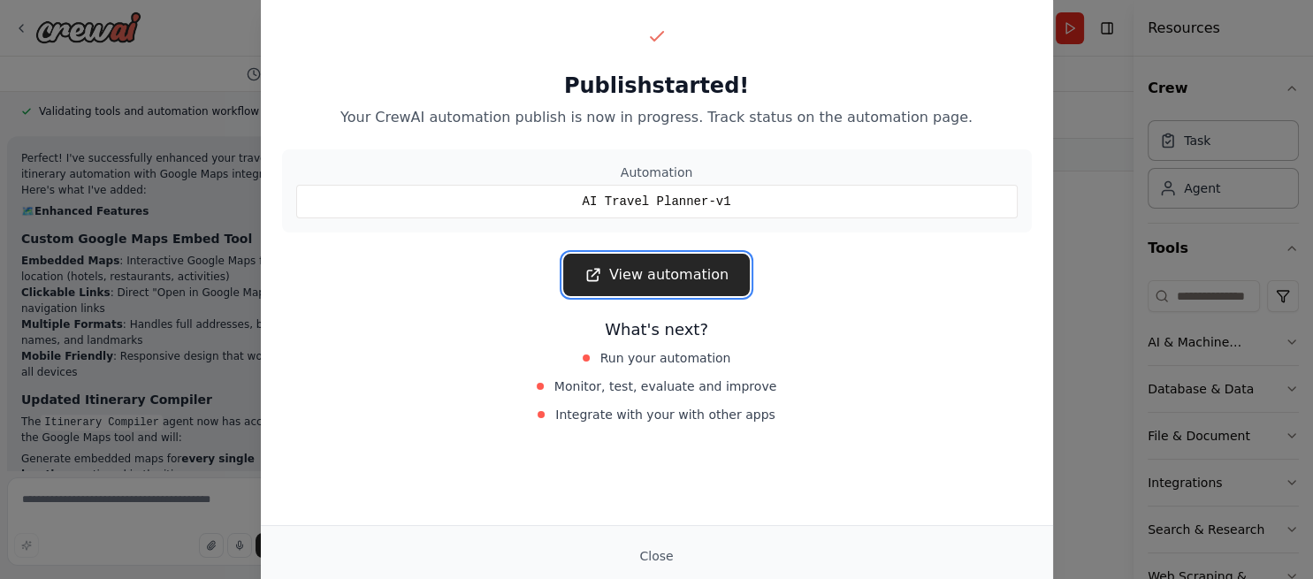
click at [680, 278] on link "View automation" at bounding box center [656, 275] width 187 height 42
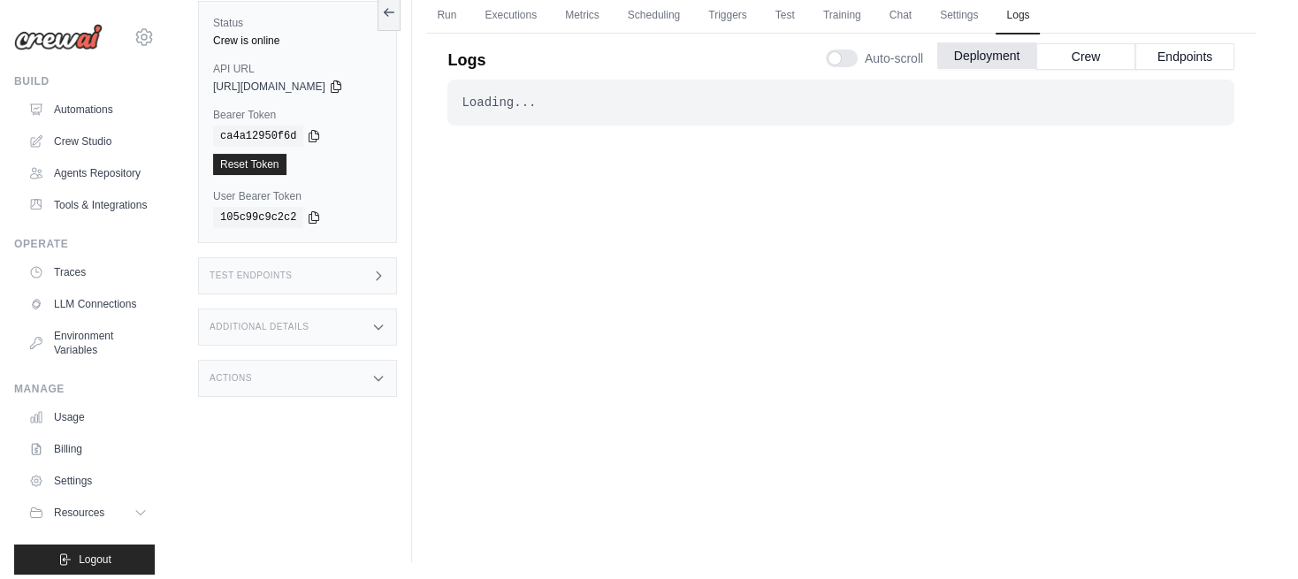
click at [992, 57] on button "Deployment" at bounding box center [986, 55] width 99 height 27
click at [1087, 51] on button "Crew" at bounding box center [1085, 55] width 99 height 27
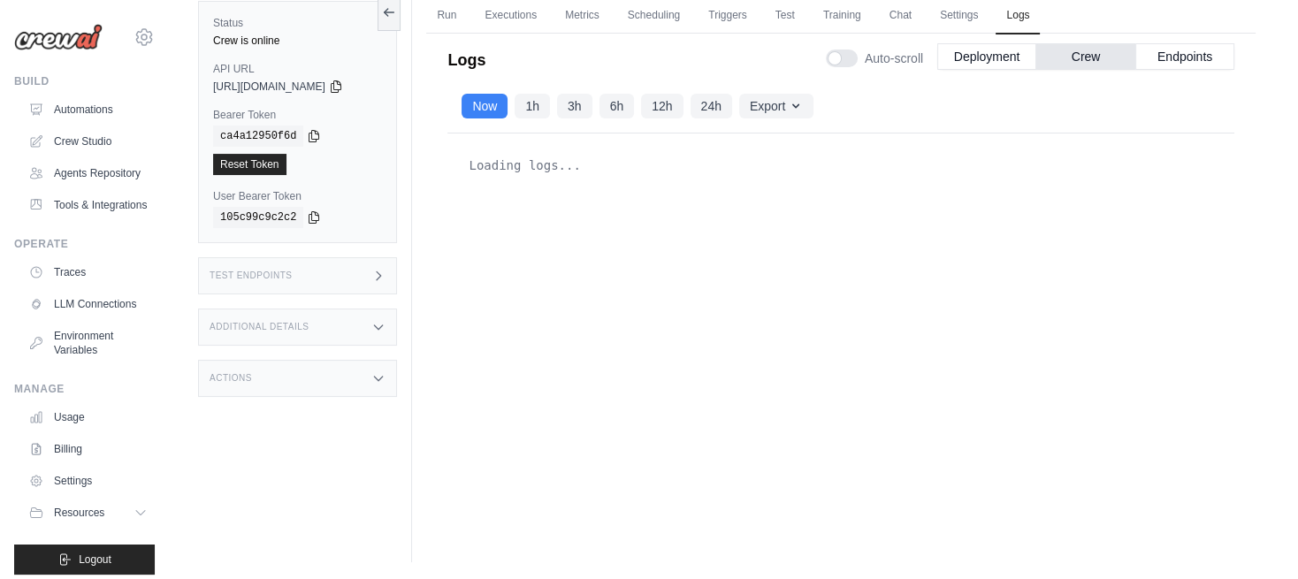
click at [382, 274] on icon at bounding box center [378, 276] width 14 height 14
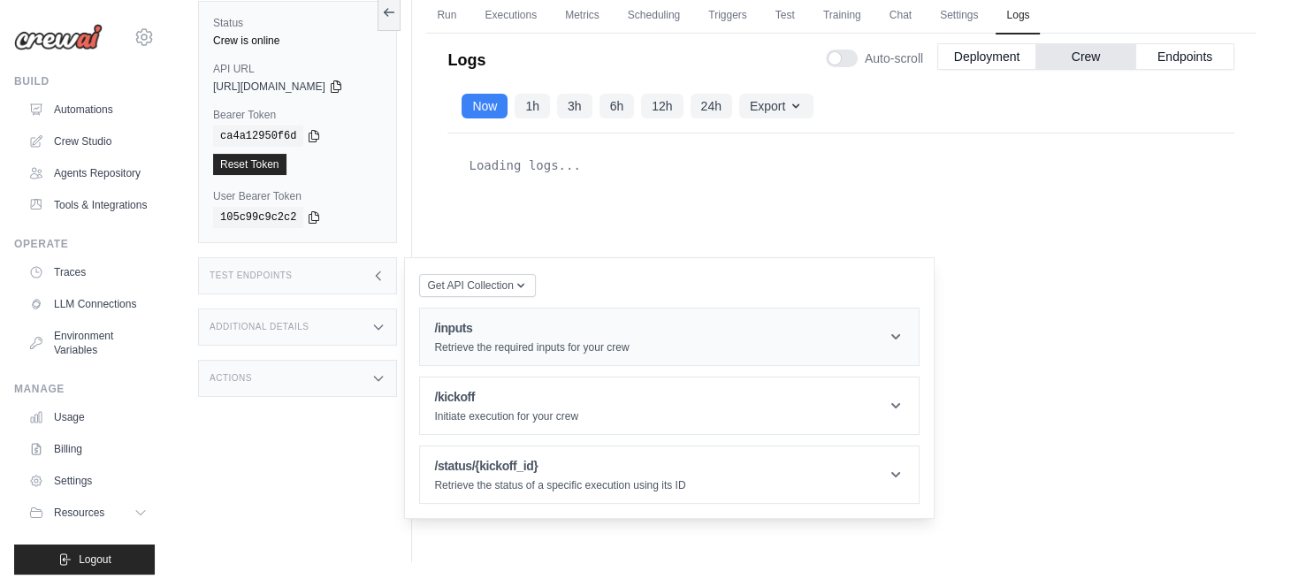
click at [586, 343] on p "Retrieve the required inputs for your crew" at bounding box center [531, 347] width 195 height 14
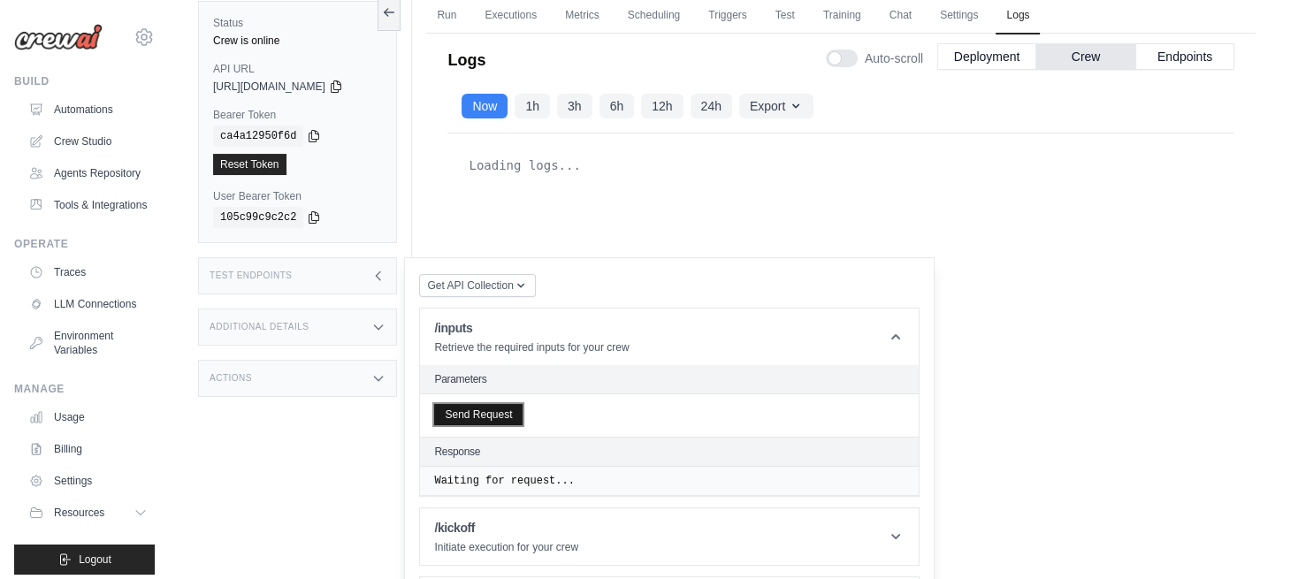
click at [489, 416] on button "Send Request" at bounding box center [478, 414] width 88 height 21
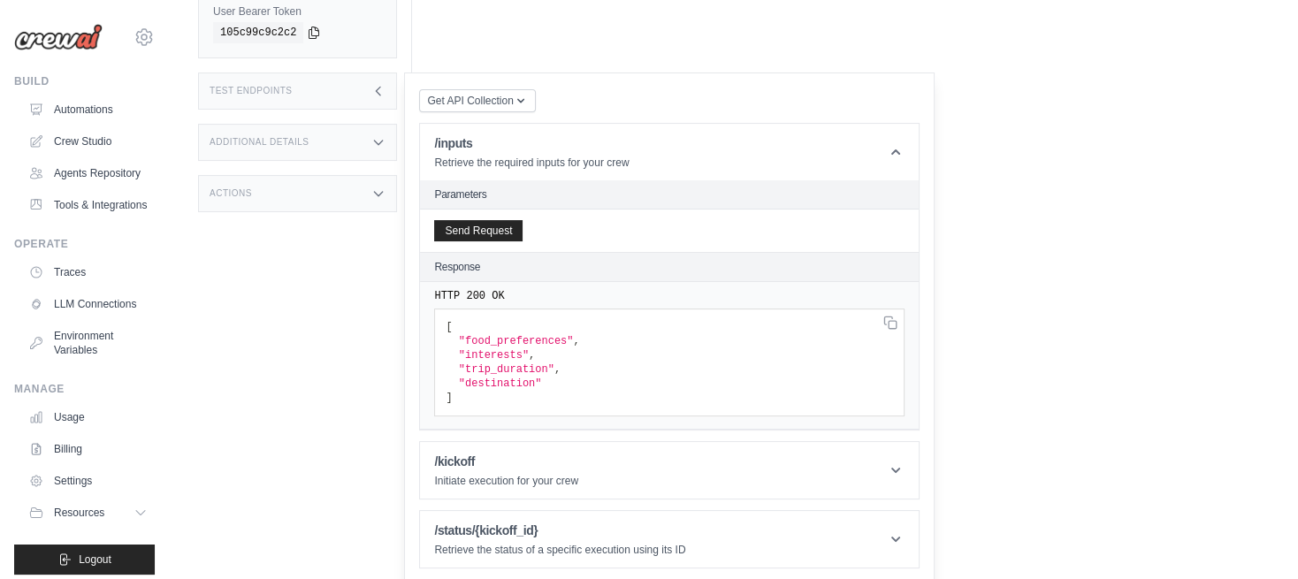
scroll to position [322, 0]
click at [531, 473] on p "Initiate execution for your crew" at bounding box center [506, 480] width 144 height 14
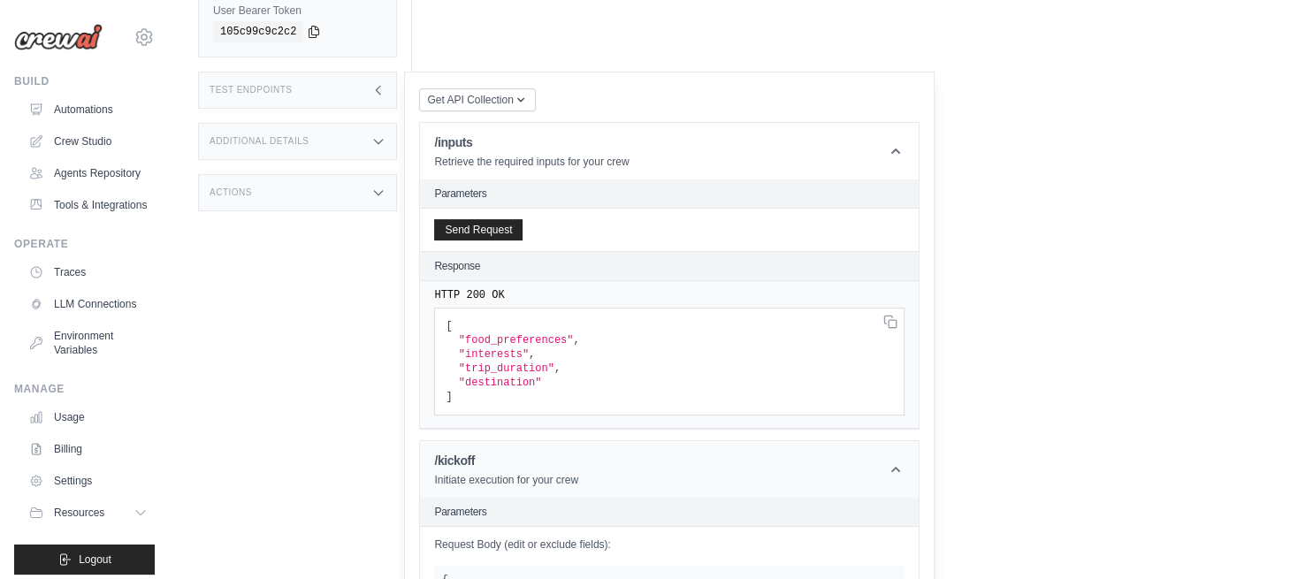
scroll to position [616, 0]
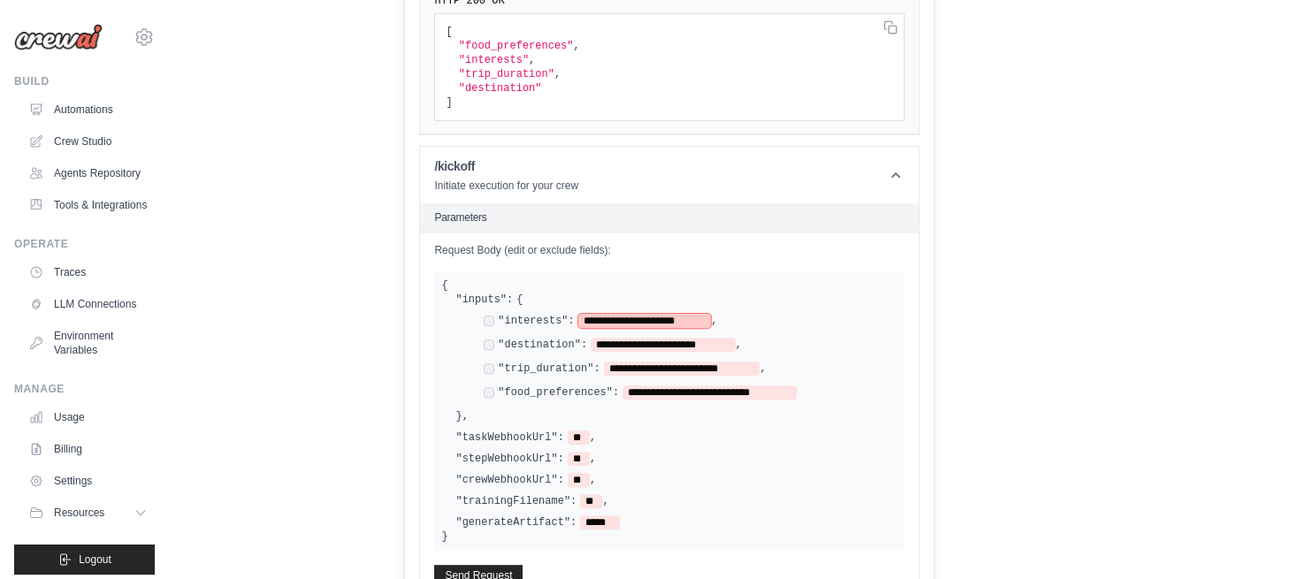
click at [657, 314] on span "**********" at bounding box center [644, 321] width 133 height 14
drag, startPoint x: 701, startPoint y: 318, endPoint x: 591, endPoint y: 318, distance: 110.5
click at [591, 318] on span "**********" at bounding box center [644, 321] width 133 height 14
drag, startPoint x: 725, startPoint y: 342, endPoint x: 601, endPoint y: 335, distance: 124.0
click at [601, 338] on span "**********" at bounding box center [663, 345] width 145 height 14
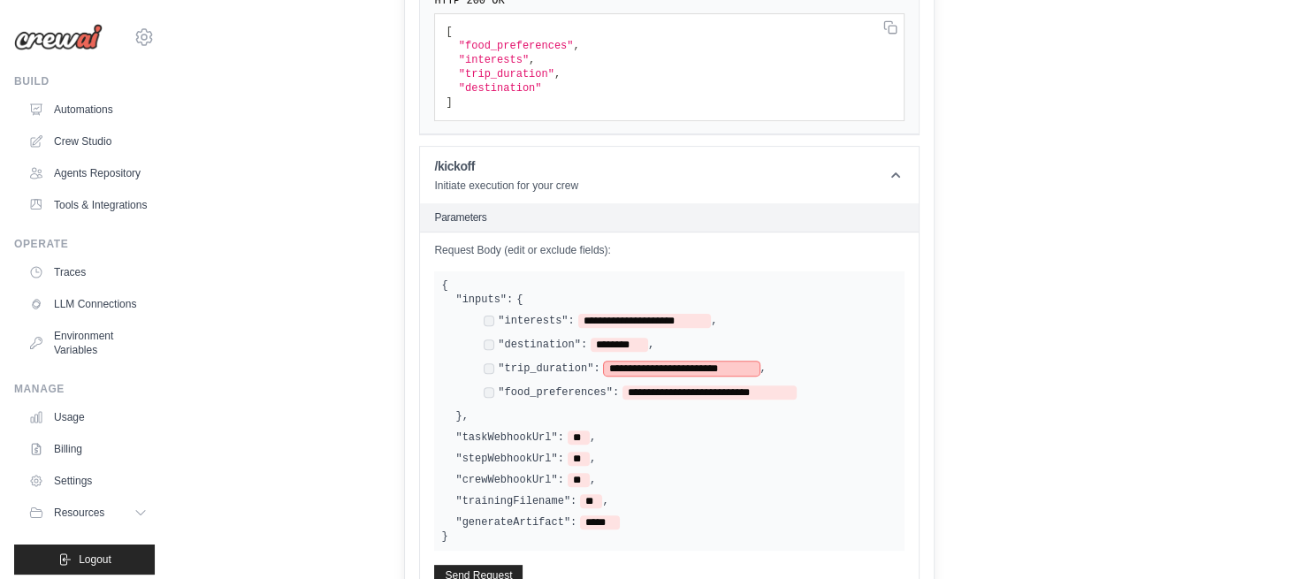
click at [692, 362] on span "**********" at bounding box center [682, 369] width 157 height 14
drag, startPoint x: 611, startPoint y: 364, endPoint x: 747, endPoint y: 362, distance: 136.2
click at [747, 362] on span "**********" at bounding box center [682, 369] width 157 height 14
drag, startPoint x: 630, startPoint y: 385, endPoint x: 785, endPoint y: 384, distance: 155.6
click at [785, 386] on span "**********" at bounding box center [709, 393] width 174 height 14
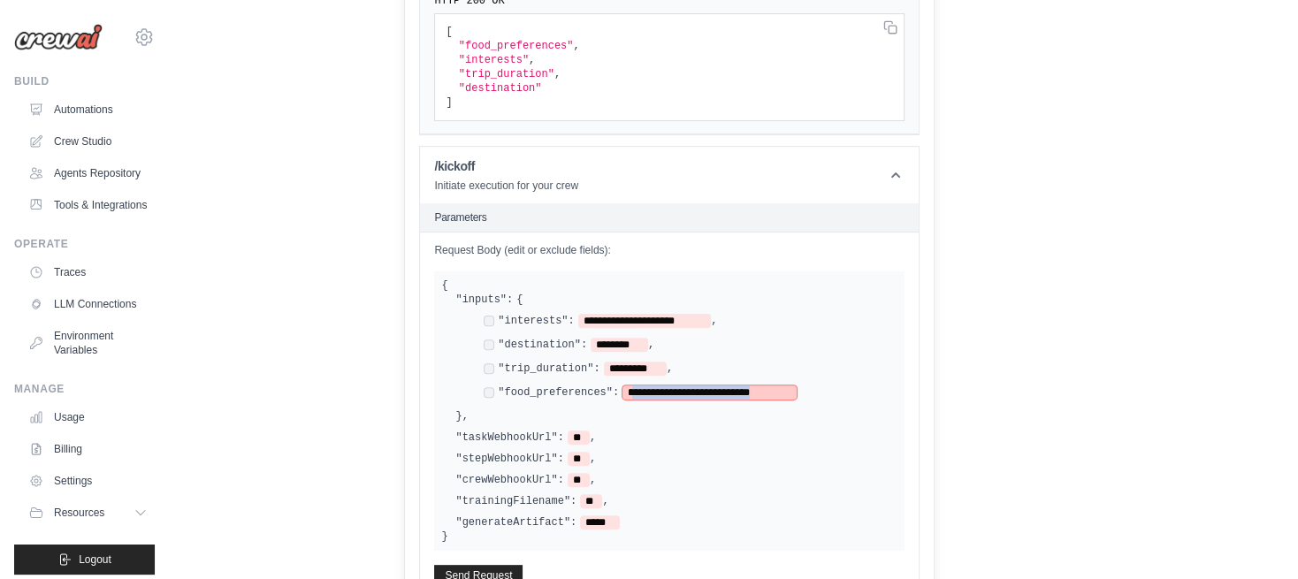
click at [783, 386] on span "**********" at bounding box center [709, 393] width 174 height 14
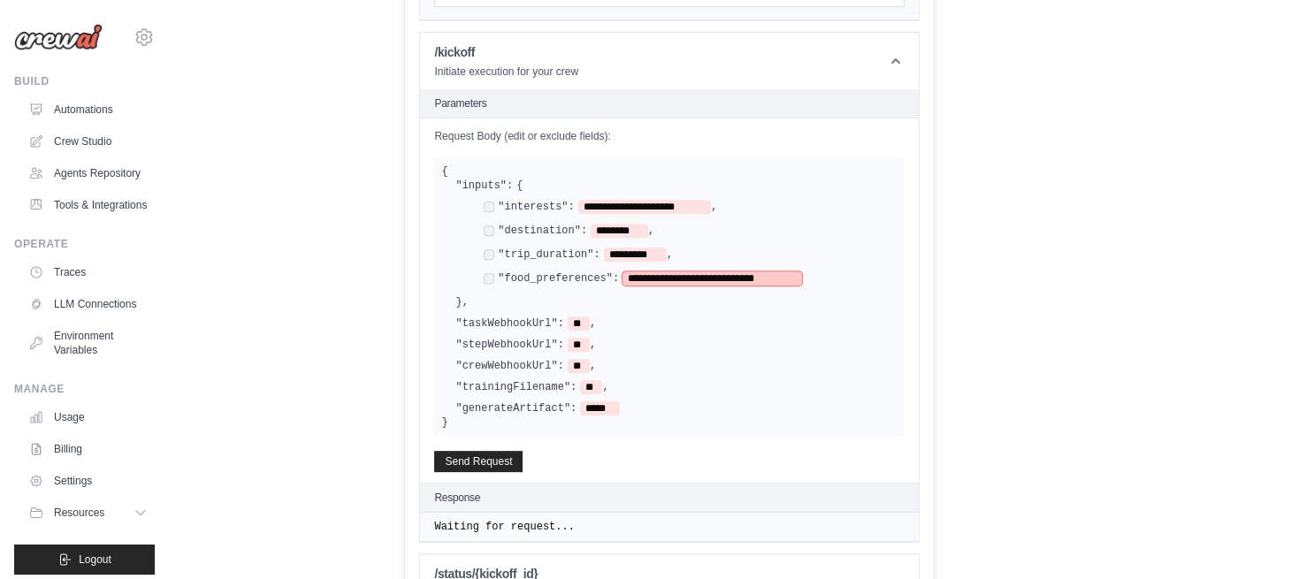
scroll to position [771, 0]
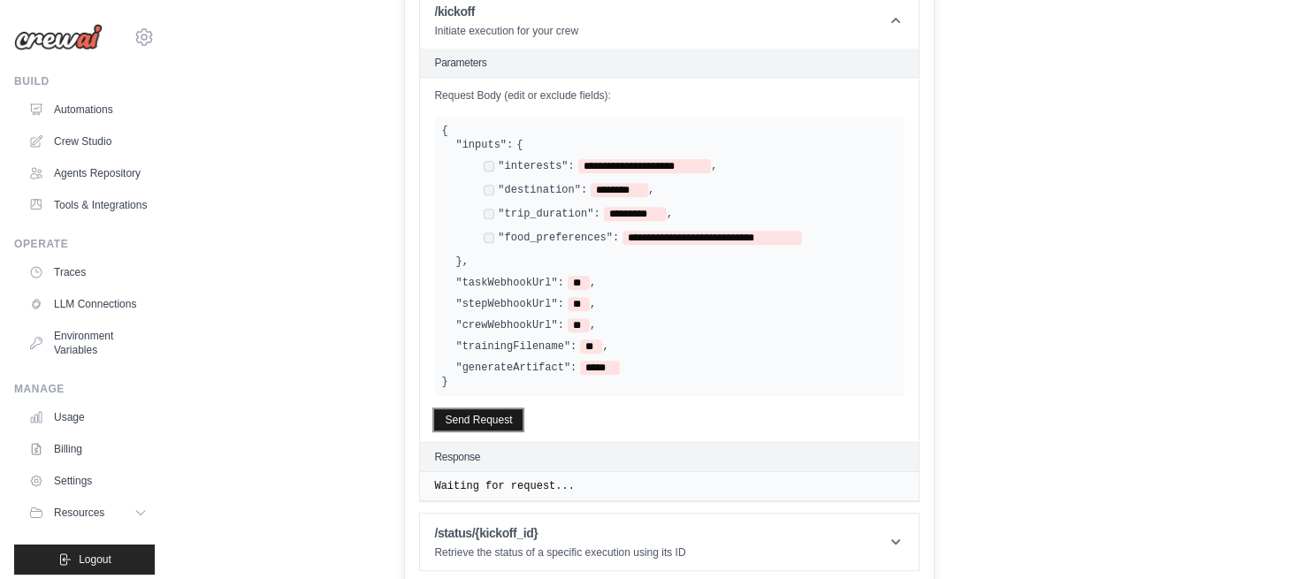
click at [502, 420] on button "Send Request" at bounding box center [478, 419] width 88 height 21
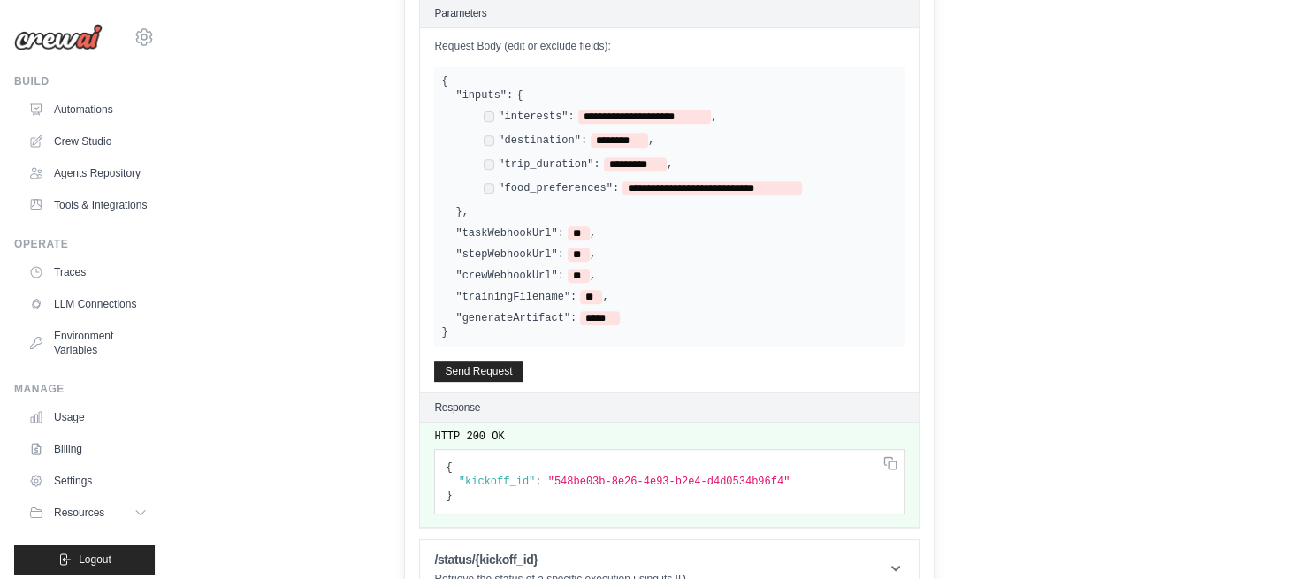
scroll to position [847, 0]
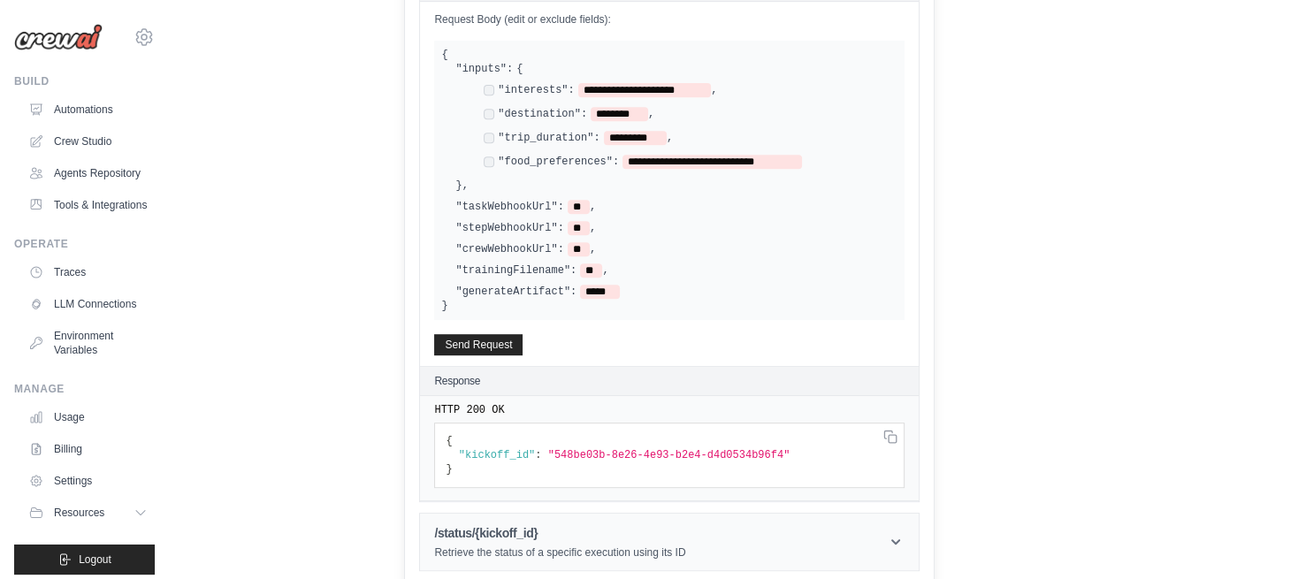
click at [901, 537] on icon at bounding box center [896, 542] width 18 height 18
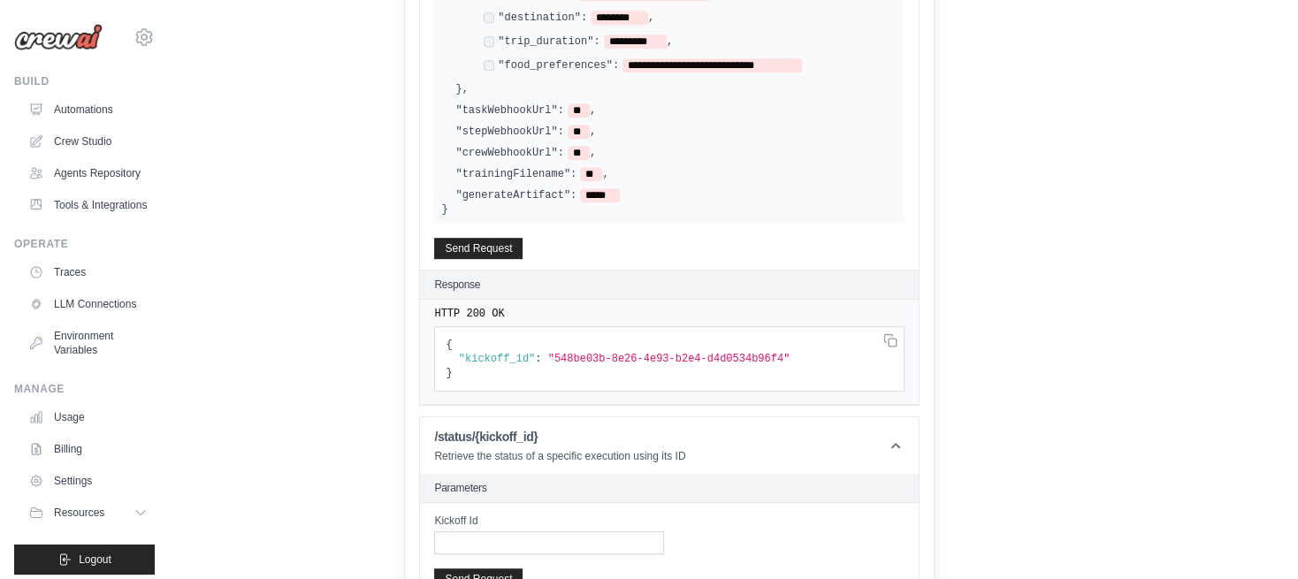
scroll to position [1032, 0]
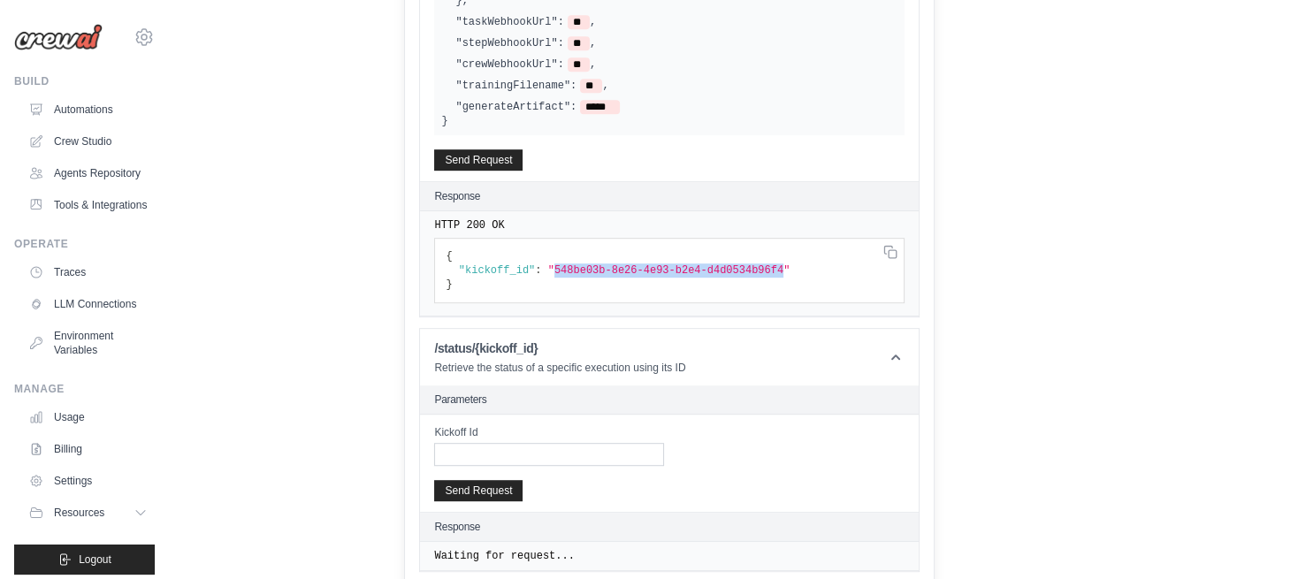
drag, startPoint x: 553, startPoint y: 263, endPoint x: 762, endPoint y: 263, distance: 209.6
click at [762, 264] on span ""548be03b-8e26-4e93-b2e4-d4d0534b96f4"" at bounding box center [669, 270] width 242 height 12
copy span "548be03b-8e26-4e93-b2e4-d4d0534b96f4"
click at [502, 445] on input "Kickoff Id" at bounding box center [549, 454] width 230 height 23
paste input "**********"
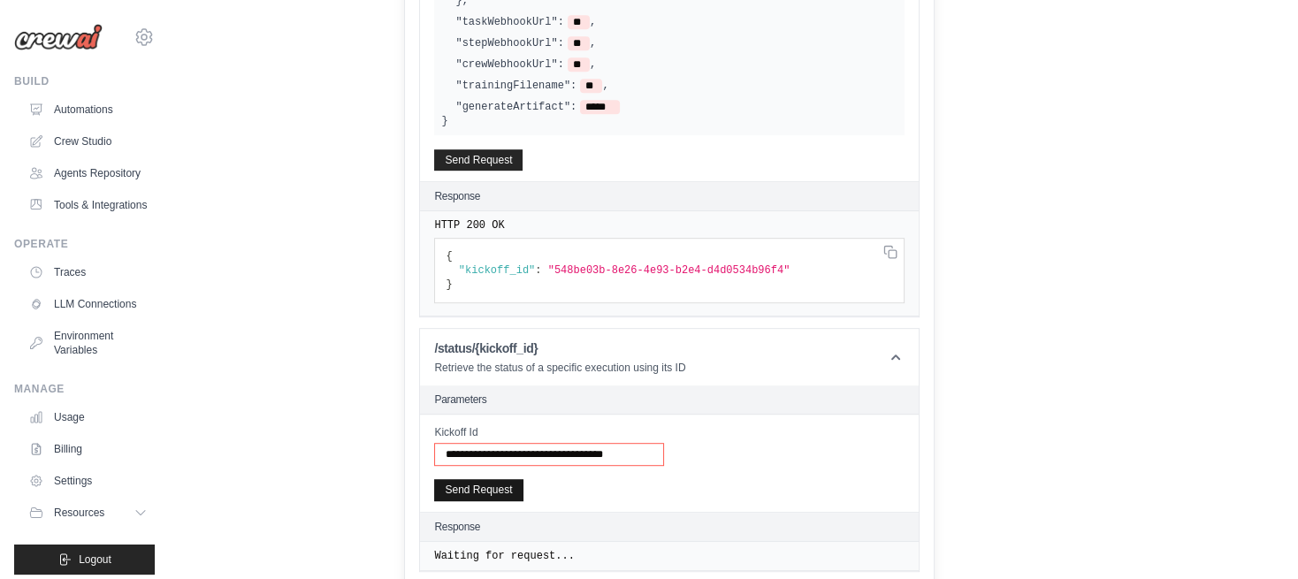
type input "**********"
click at [496, 482] on button "Send Request" at bounding box center [478, 489] width 88 height 21
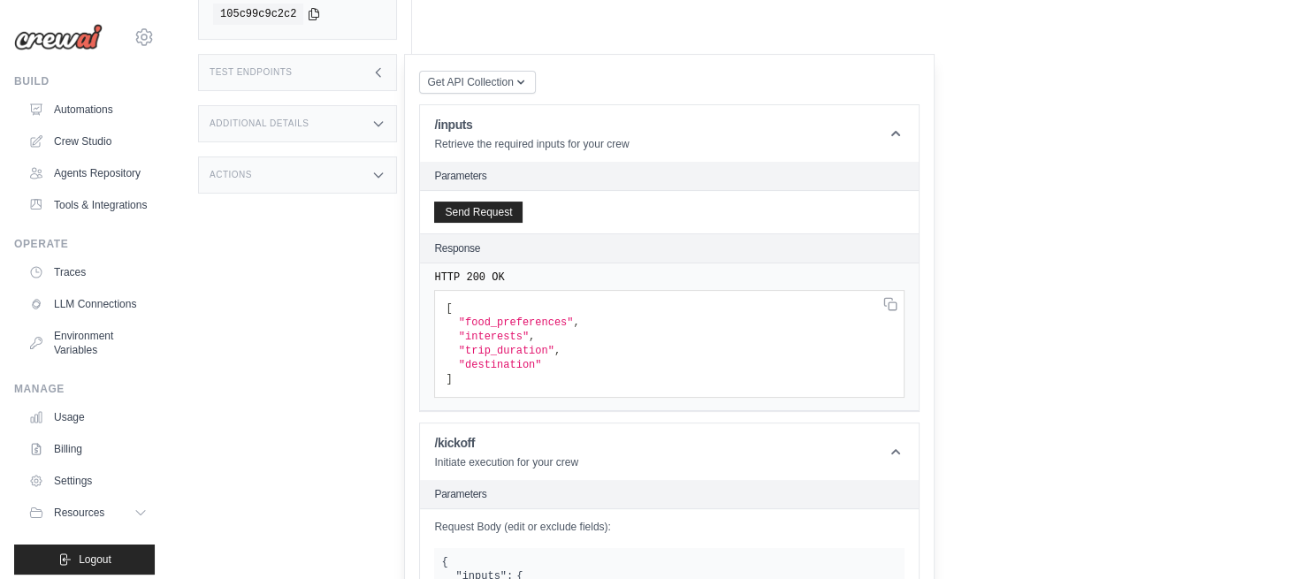
scroll to position [338, 0]
click at [386, 126] on icon at bounding box center [378, 125] width 14 height 14
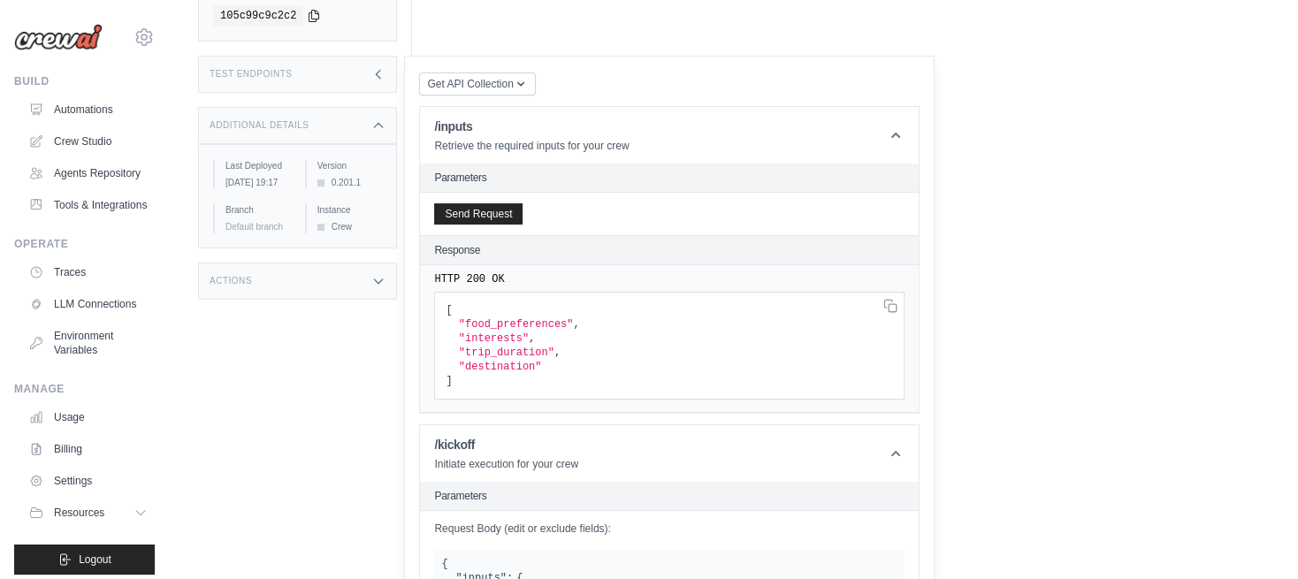
click at [383, 284] on icon at bounding box center [379, 281] width 8 height 4
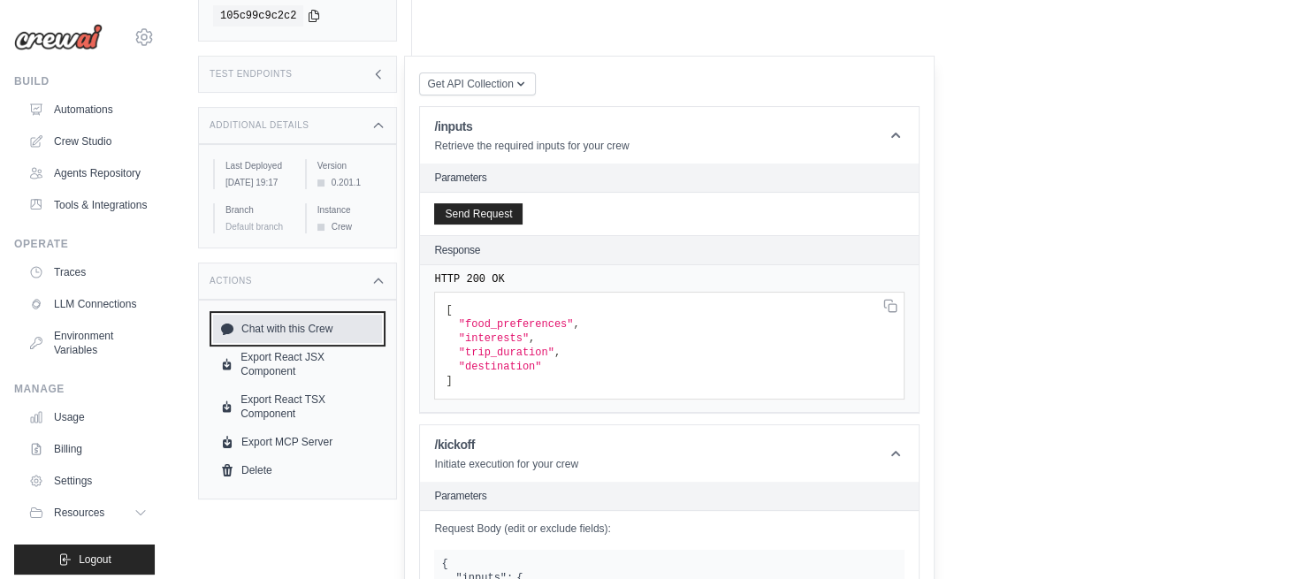
click at [316, 336] on link "Chat with this Crew" at bounding box center [297, 329] width 169 height 28
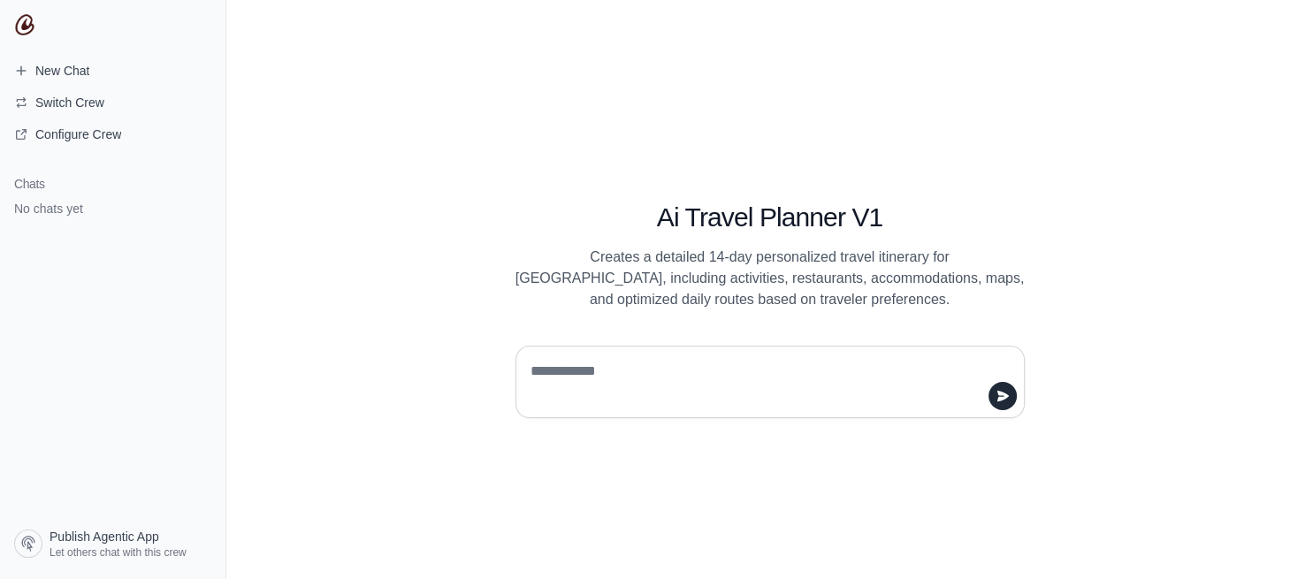
click at [653, 375] on textarea at bounding box center [765, 382] width 476 height 50
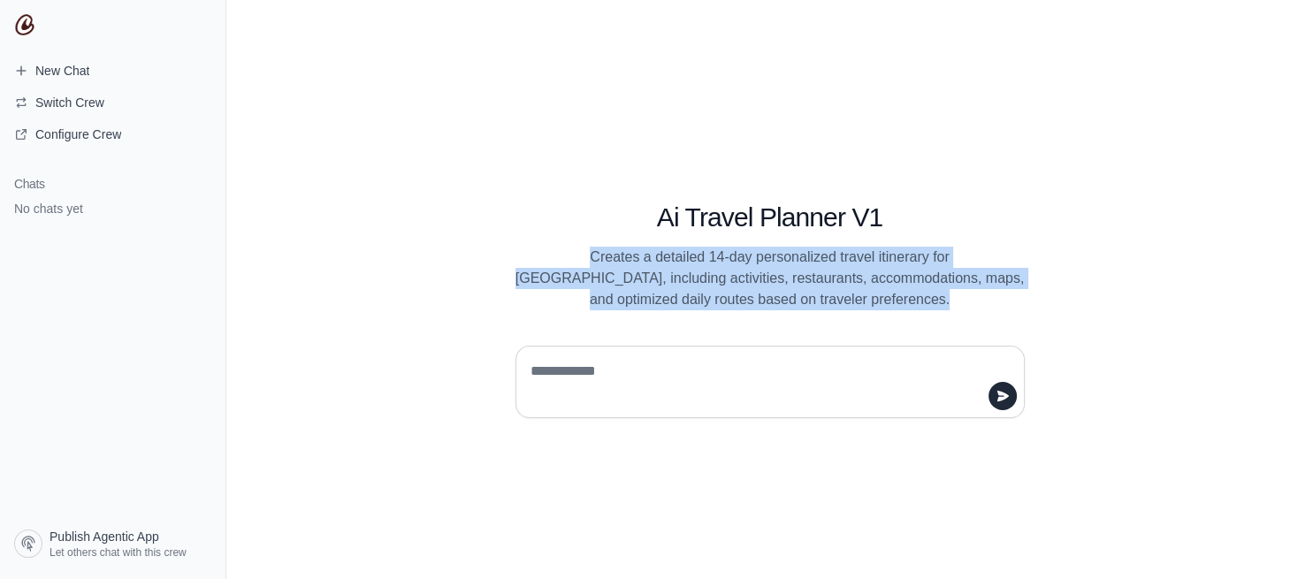
drag, startPoint x: 531, startPoint y: 258, endPoint x: 879, endPoint y: 320, distance: 353.0
click at [879, 320] on div "Ai Travel Planner V1 Creates a detailed 14-day personalized travel itinerary fo…" at bounding box center [770, 289] width 679 height 257
copy div "Creates a detailed 14-day personalized travel itinerary for [GEOGRAPHIC_DATA], …"
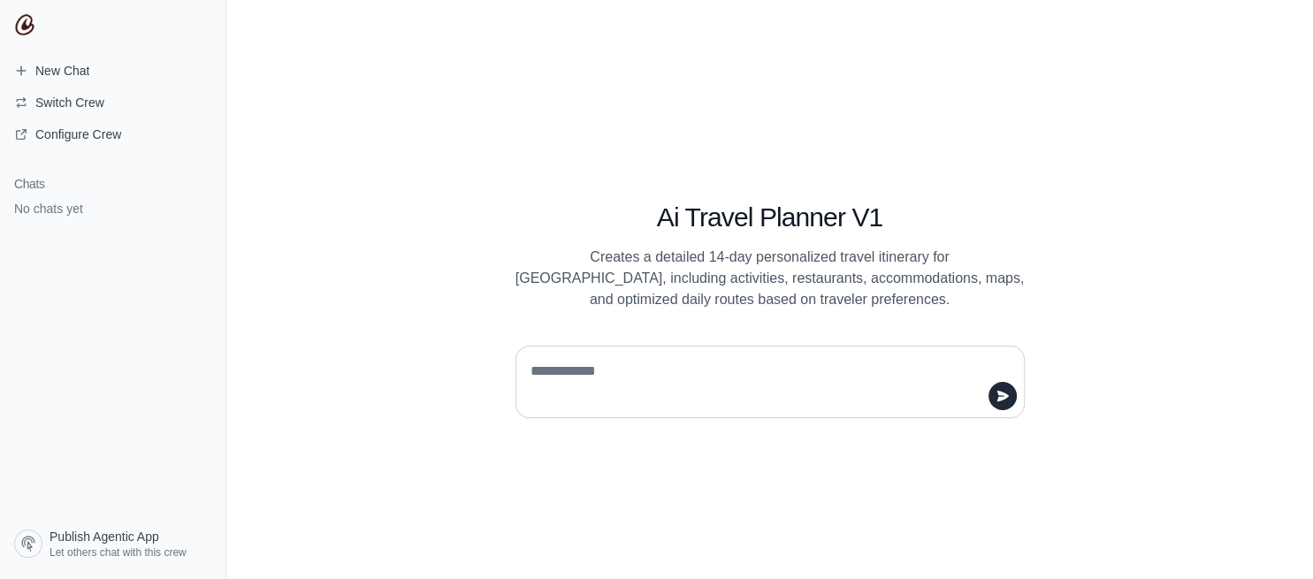
click at [637, 370] on textarea at bounding box center [765, 382] width 476 height 50
paste textarea "**********"
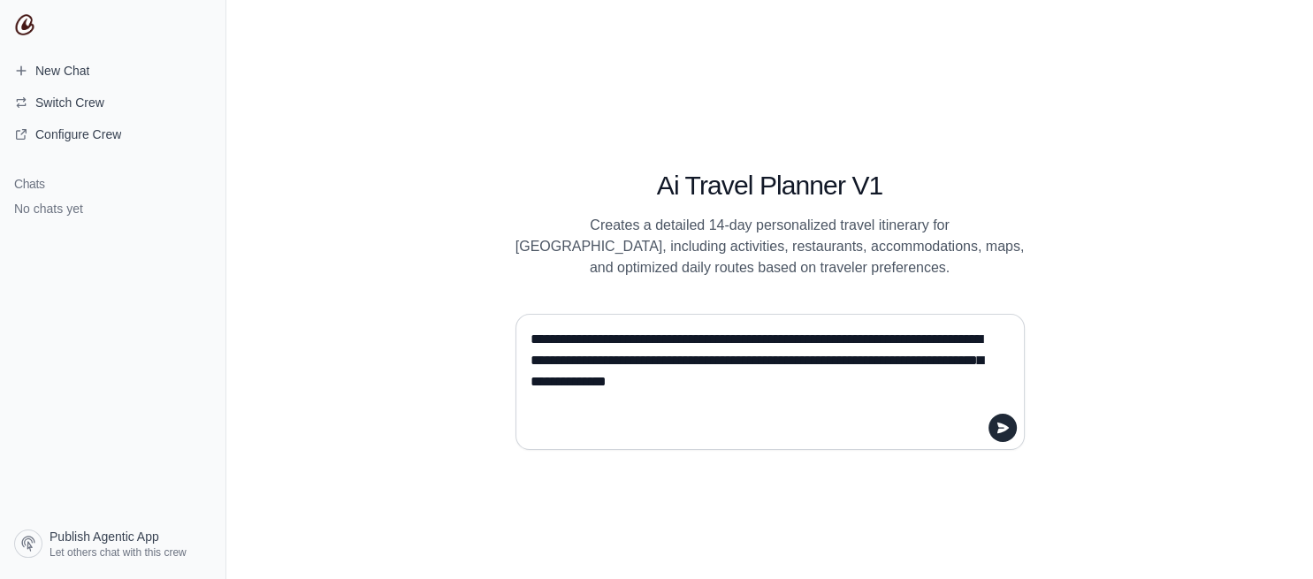
click at [825, 379] on textarea "**********" at bounding box center [765, 381] width 476 height 113
click at [845, 361] on textarea "**********" at bounding box center [765, 381] width 476 height 113
click at [878, 383] on textarea "**********" at bounding box center [765, 381] width 476 height 113
drag, startPoint x: 668, startPoint y: 382, endPoint x: 868, endPoint y: 382, distance: 200.7
click at [868, 382] on textarea "**********" at bounding box center [765, 381] width 476 height 113
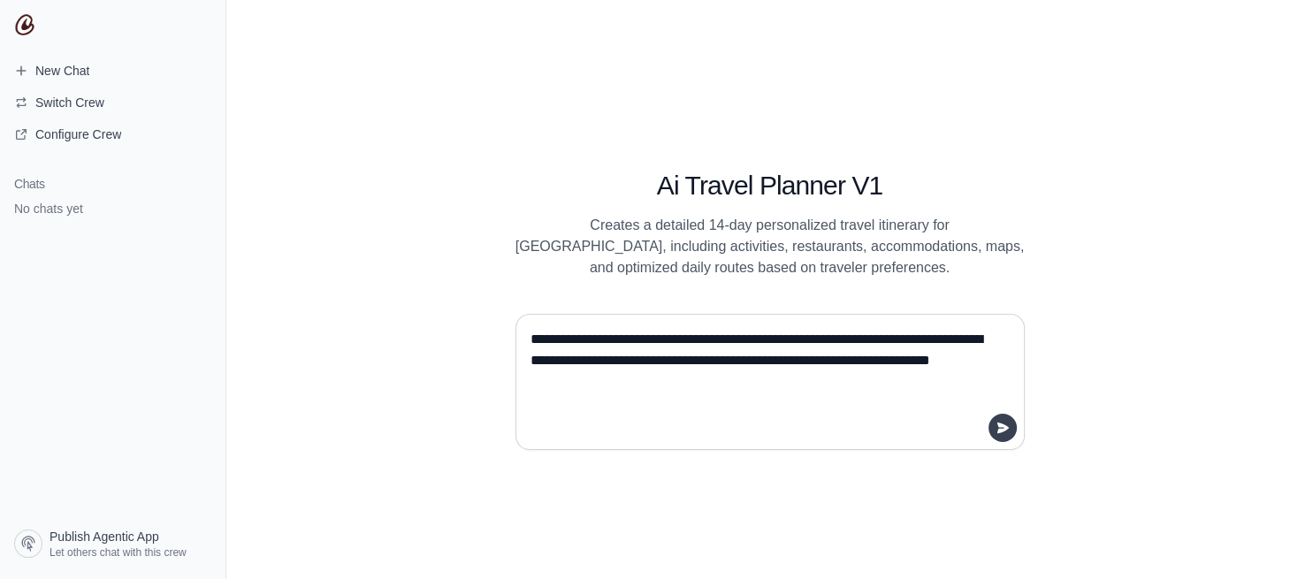
type textarea "**********"
click at [1012, 427] on button "submit" at bounding box center [1003, 428] width 28 height 28
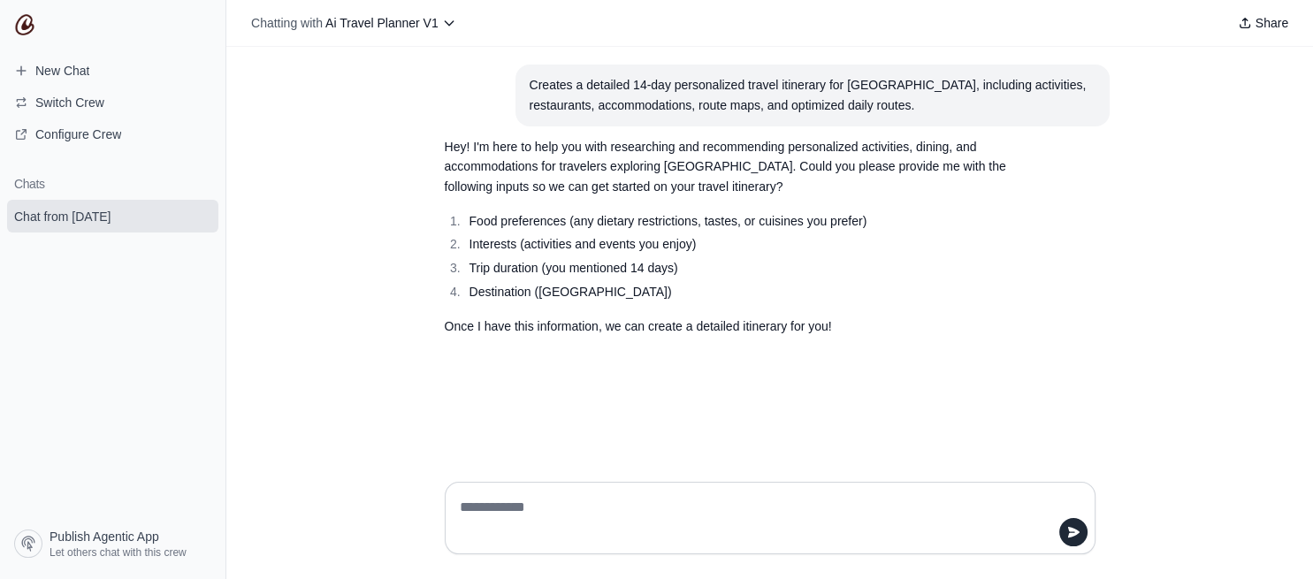
click at [612, 517] on textarea at bounding box center [764, 518] width 617 height 50
click at [596, 506] on textarea "**********" at bounding box center [764, 518] width 617 height 50
click at [849, 511] on textarea "**********" at bounding box center [764, 518] width 617 height 50
click at [793, 501] on textarea "**********" at bounding box center [764, 518] width 617 height 50
click at [867, 509] on textarea "**********" at bounding box center [764, 518] width 617 height 50
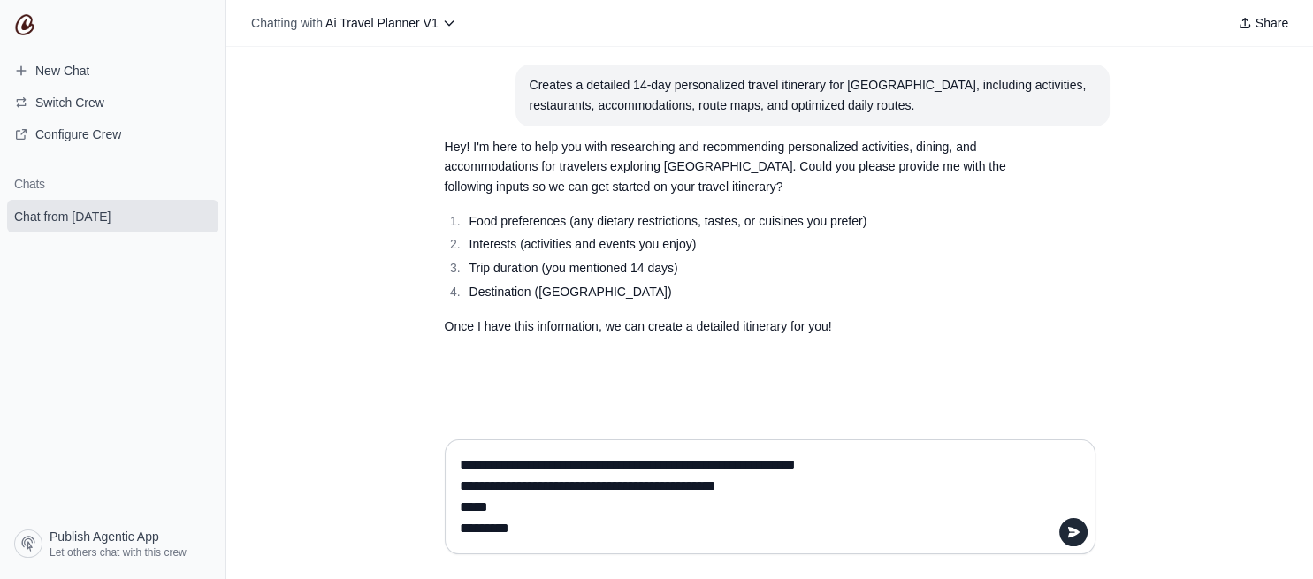
click at [475, 522] on textarea "**********" at bounding box center [764, 497] width 617 height 92
type textarea "**********"
click at [1074, 530] on icon "submit" at bounding box center [1072, 532] width 11 height 11
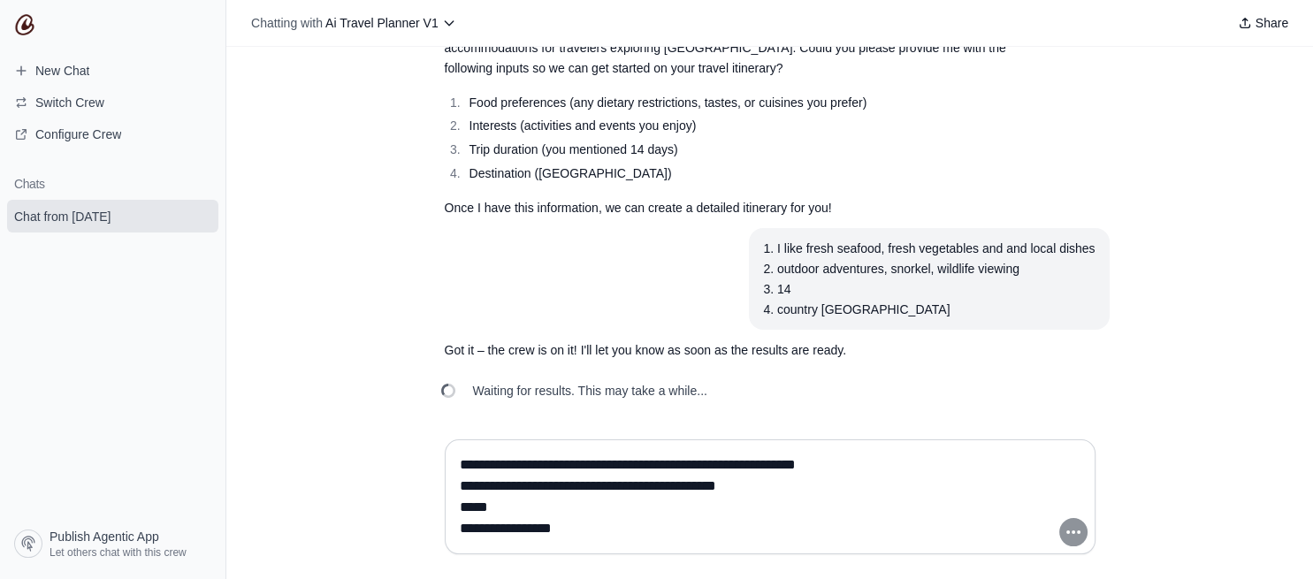
scroll to position [120, 0]
